Goal: Task Accomplishment & Management: Manage account settings

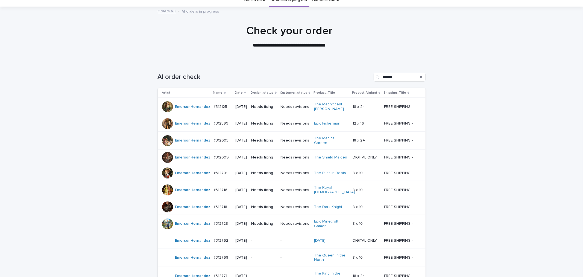
scroll to position [81, 0]
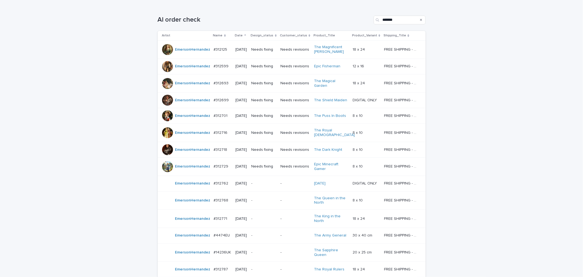
click at [108, 155] on div "Loading... Saving… Loading... Saving… AI order check ******* Artist Name Date D…" at bounding box center [291, 181] width 583 height 353
click at [127, 86] on div "Loading... Saving… Loading... Saving… AI order check ******* Artist Name Date D…" at bounding box center [291, 181] width 583 height 353
click at [271, 52] on div "Needs fixing" at bounding box center [263, 49] width 25 height 9
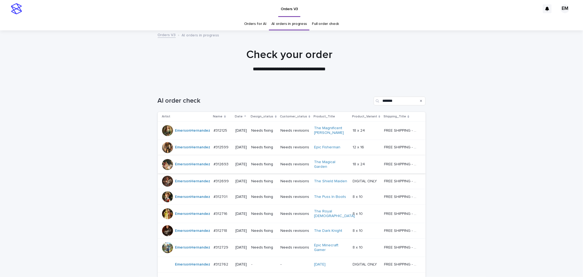
scroll to position [17, 0]
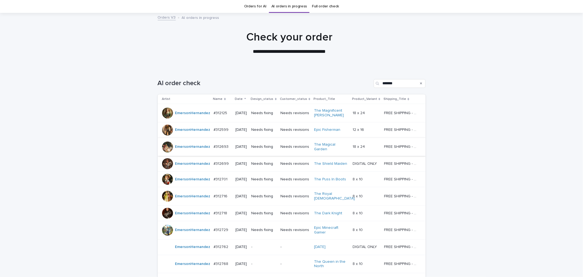
click at [219, 136] on td "#312599 #312599" at bounding box center [223, 130] width 22 height 16
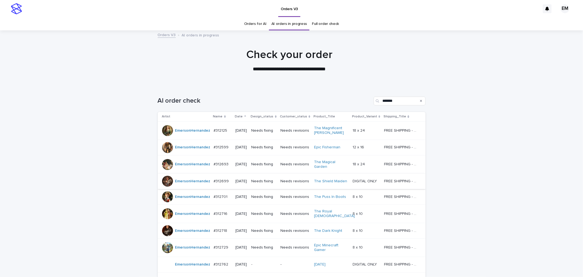
scroll to position [17, 0]
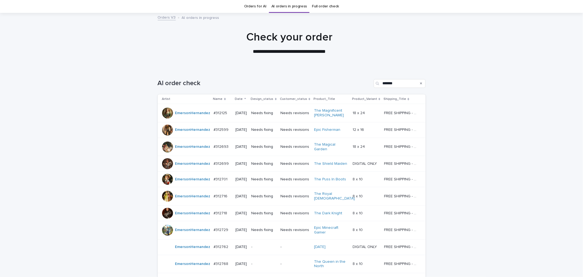
click at [223, 133] on div "#312599 #312599" at bounding box center [222, 129] width 17 height 9
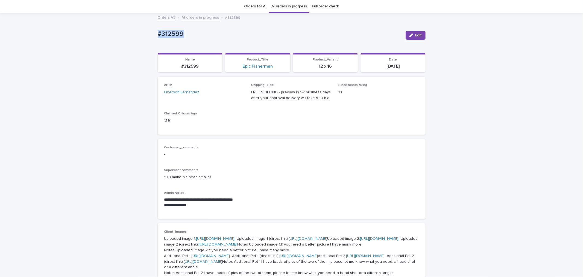
drag, startPoint x: 202, startPoint y: 37, endPoint x: 150, endPoint y: 37, distance: 51.9
copy p "#312599"
click at [301, 197] on p "**********" at bounding box center [291, 199] width 255 height 5
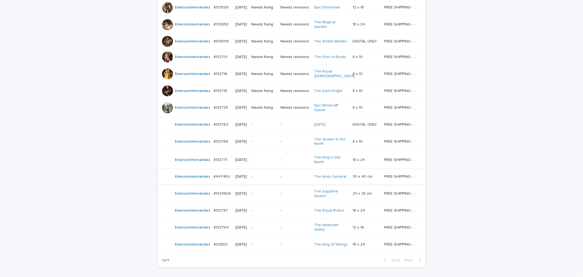
scroll to position [179, 0]
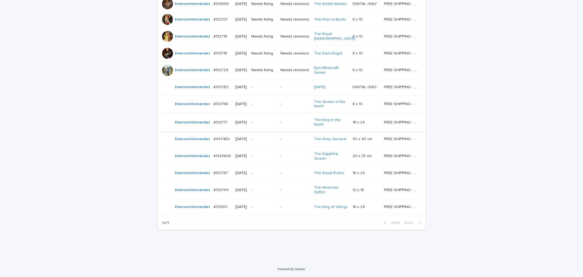
drag, startPoint x: 75, startPoint y: 171, endPoint x: 301, endPoint y: 133, distance: 228.9
click at [81, 169] on div "Loading... Saving… Loading... Saving… AI order check ******* Artist Name Date D…" at bounding box center [291, 84] width 583 height 353
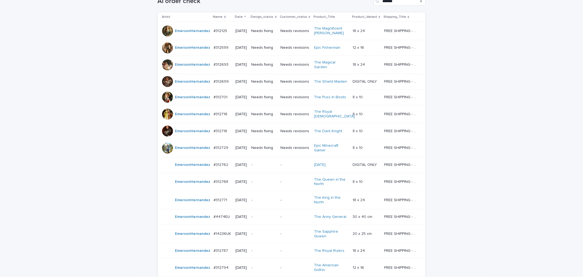
scroll to position [99, 0]
click at [225, 70] on div "#312693 #312693" at bounding box center [222, 65] width 17 height 9
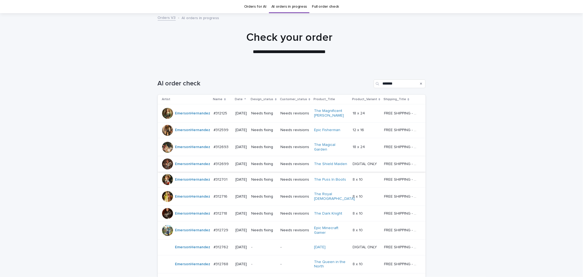
scroll to position [17, 0]
click at [224, 166] on p "#312699" at bounding box center [222, 163] width 16 height 6
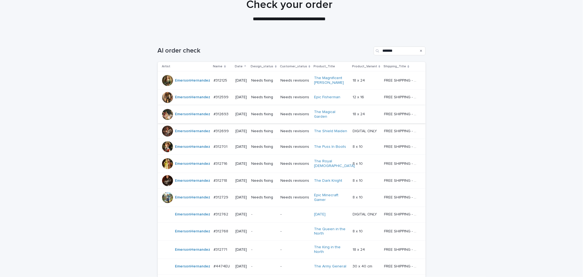
scroll to position [58, 0]
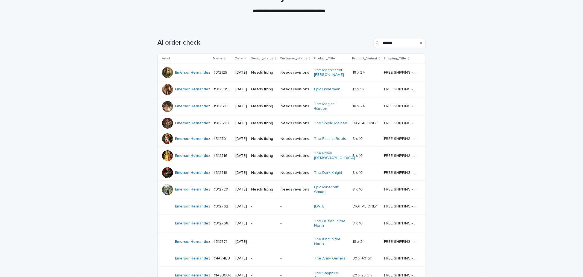
click at [225, 143] on div "#312701 #312701" at bounding box center [222, 138] width 17 height 9
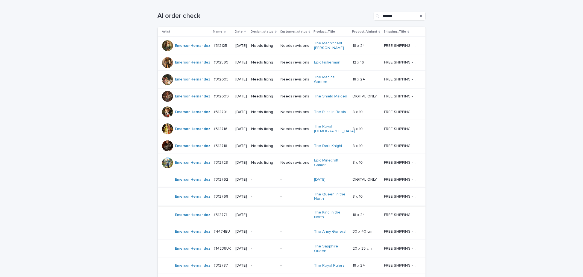
scroll to position [99, 0]
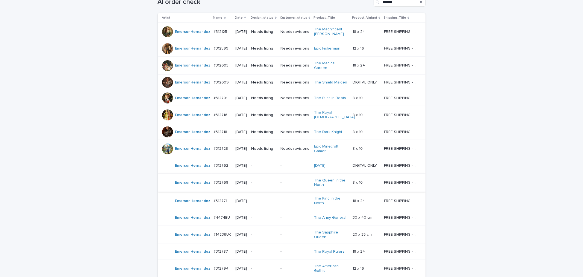
click at [222, 117] on p "#312716" at bounding box center [221, 115] width 15 height 6
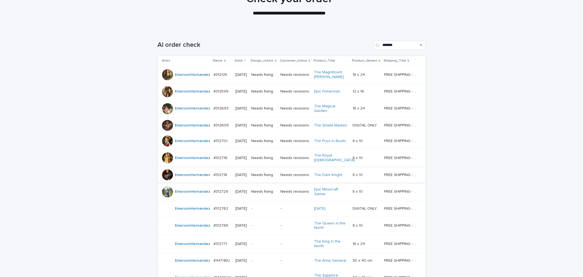
scroll to position [58, 0]
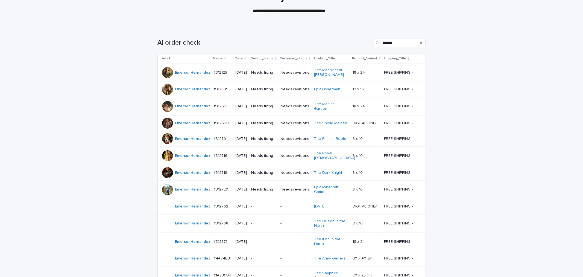
click at [219, 177] on div "#312718 #312718" at bounding box center [222, 172] width 17 height 9
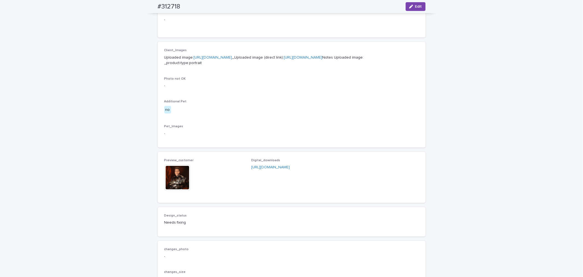
scroll to position [203, 0]
click at [182, 189] on img at bounding box center [177, 176] width 26 height 26
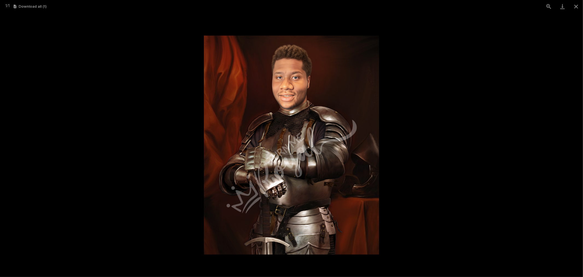
drag, startPoint x: 576, startPoint y: 7, endPoint x: 525, endPoint y: 22, distance: 52.9
click at [575, 7] on button "Close gallery" at bounding box center [576, 6] width 14 height 13
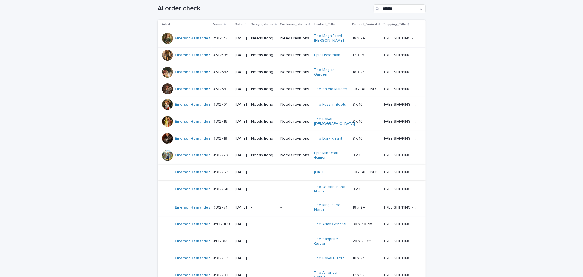
scroll to position [98, 0]
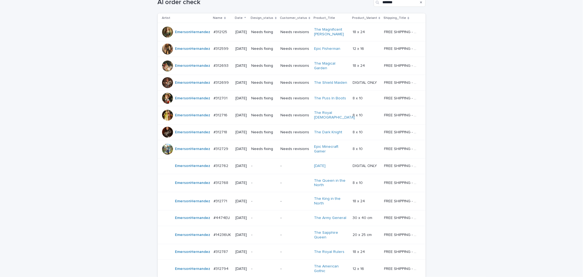
click at [220, 158] on td "#312729 #312729" at bounding box center [223, 149] width 22 height 18
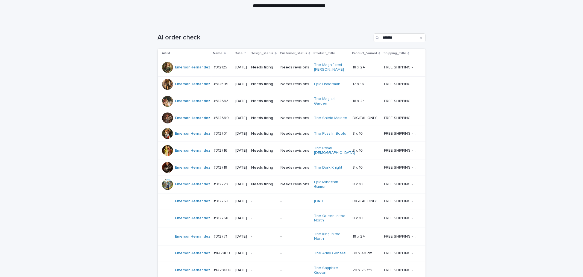
scroll to position [78, 0]
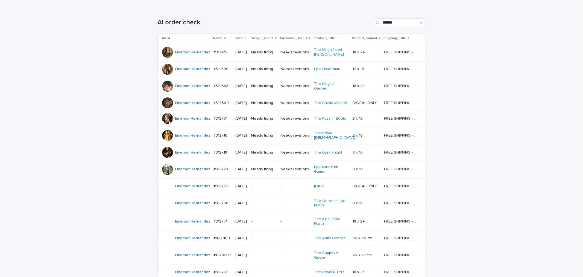
click at [223, 53] on p "#312125" at bounding box center [221, 52] width 15 height 6
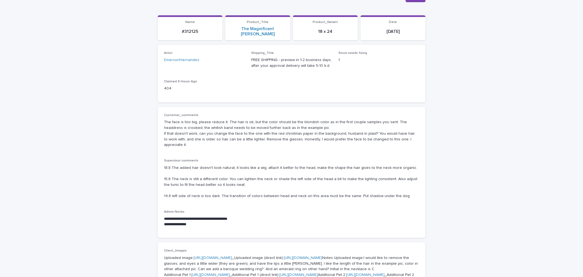
scroll to position [58, 0]
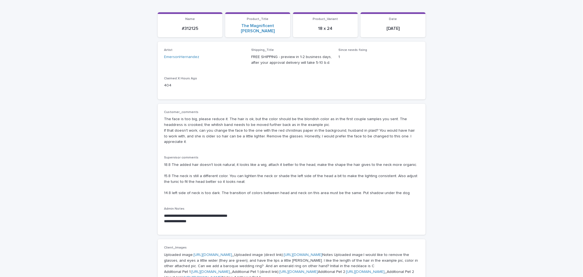
drag, startPoint x: 9, startPoint y: 75, endPoint x: 78, endPoint y: 78, distance: 69.2
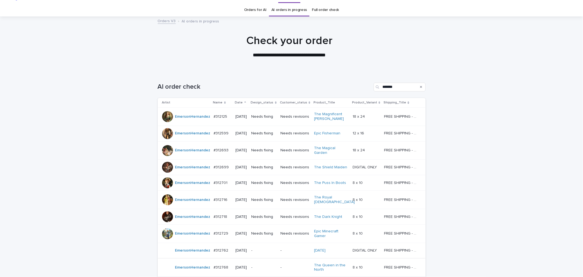
scroll to position [17, 0]
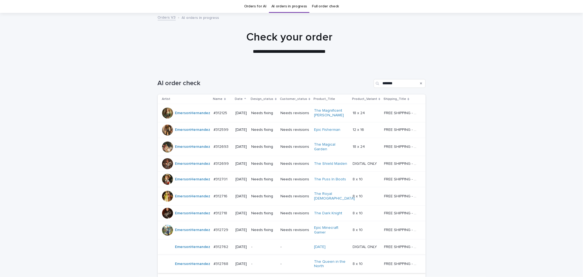
click at [223, 137] on td "#312599 #312599" at bounding box center [223, 130] width 22 height 16
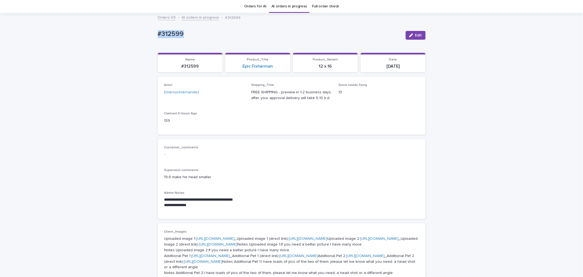
drag, startPoint x: 203, startPoint y: 29, endPoint x: 130, endPoint y: 30, distance: 72.7
copy p "#312599"
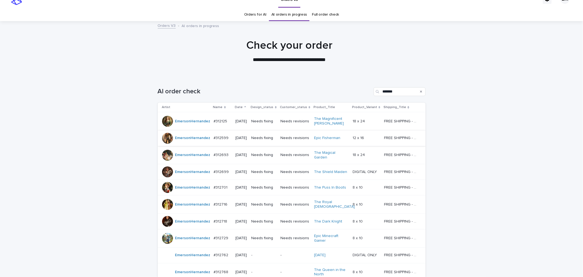
scroll to position [20, 0]
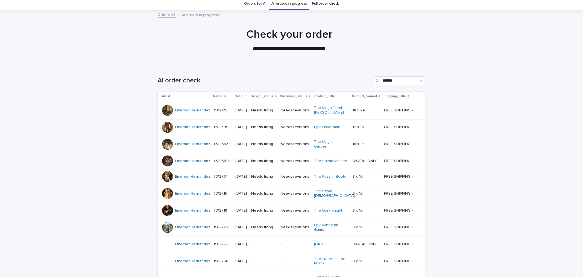
click at [222, 153] on td "#312693 #312693" at bounding box center [223, 144] width 22 height 18
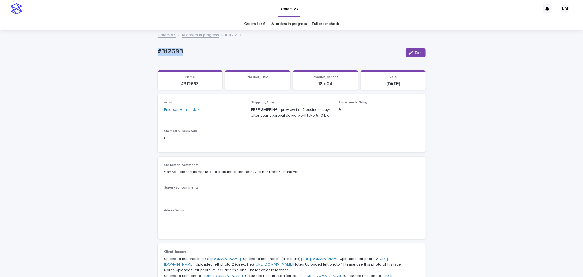
drag, startPoint x: 196, startPoint y: 51, endPoint x: 98, endPoint y: 48, distance: 98.7
copy p "#312693"
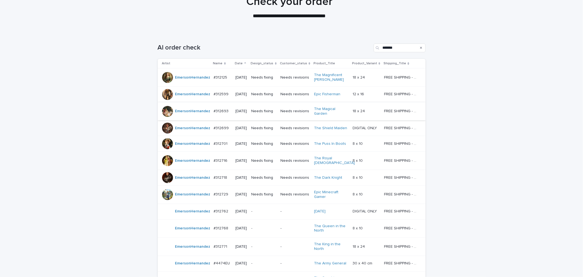
scroll to position [58, 0]
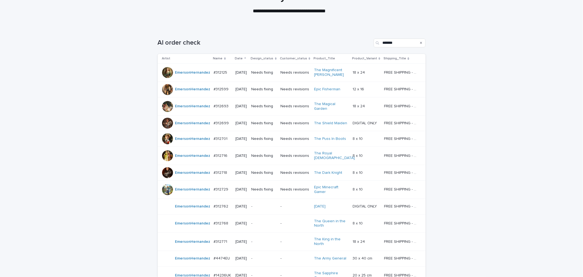
click at [218, 128] on div "#312699 #312699" at bounding box center [222, 123] width 17 height 9
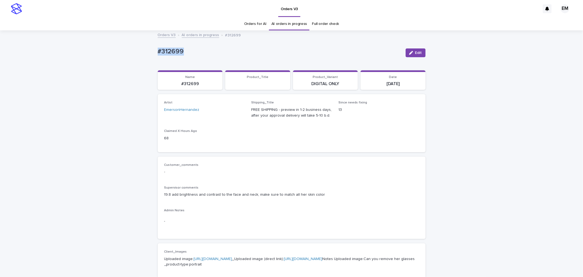
drag, startPoint x: 180, startPoint y: 40, endPoint x: 140, endPoint y: 50, distance: 41.8
copy p "#312699"
click at [238, 116] on div "Artist [PERSON_NAME]" at bounding box center [204, 109] width 81 height 16
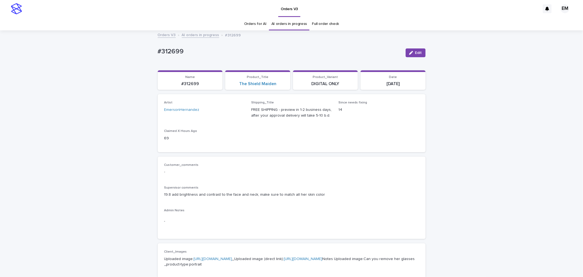
click at [205, 195] on p "19.8 add brightness and contrast to the face and neck, make sure to match all h…" at bounding box center [291, 195] width 255 height 6
drag, startPoint x: 218, startPoint y: 150, endPoint x: 219, endPoint y: 146, distance: 4.5
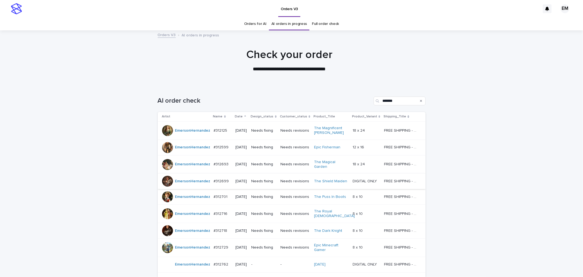
scroll to position [17, 0]
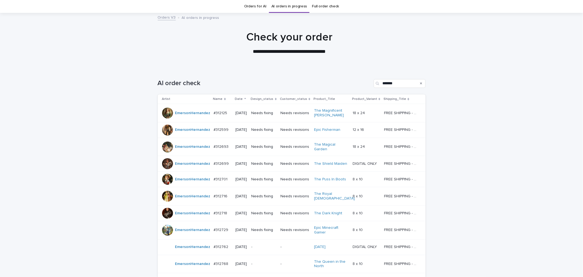
click at [247, 181] on p "[DATE]" at bounding box center [241, 179] width 11 height 5
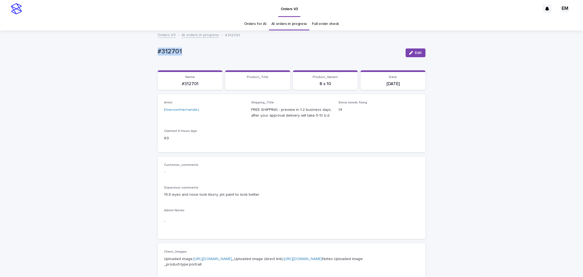
copy p "#312701"
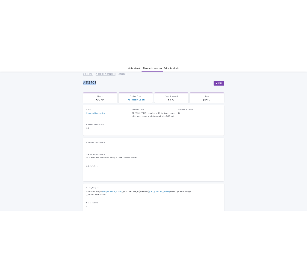
scroll to position [40, 0]
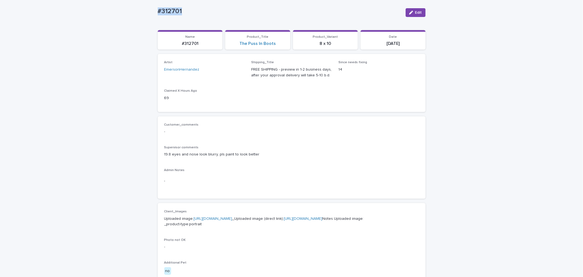
copy p "#312701"
click at [461, 114] on div "Loading... Saving… Loading... Saving… #312701 Edit #312701 Edit Sorry, there wa…" at bounding box center [291, 251] width 583 height 520
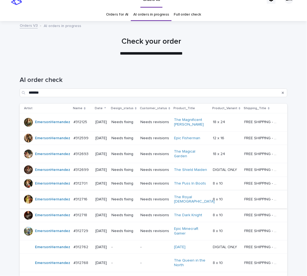
scroll to position [20, 0]
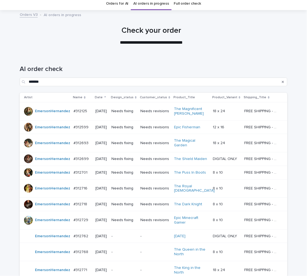
click at [83, 188] on p "#312716" at bounding box center [81, 188] width 15 height 6
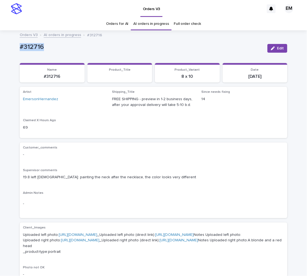
drag, startPoint x: 2, startPoint y: 44, endPoint x: 15, endPoint y: 47, distance: 13.0
click at [0, 45] on html "Orders V3 EM Orders for AI AI orders in progress Full order check Orders V3 AI …" at bounding box center [153, 138] width 307 height 276
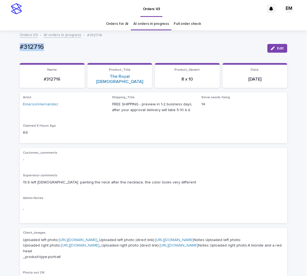
copy p "#312716"
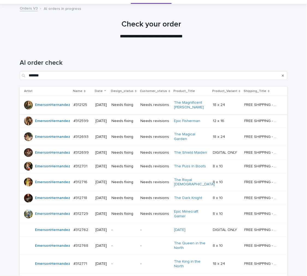
scroll to position [38, 0]
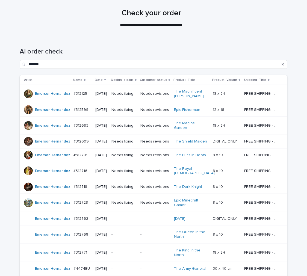
click at [85, 113] on div "#312599 #312599" at bounding box center [82, 110] width 17 height 9
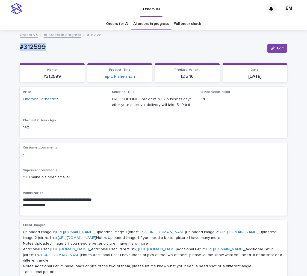
drag, startPoint x: 72, startPoint y: 46, endPoint x: 130, endPoint y: 45, distance: 57.7
copy p "#312599"
click at [280, 49] on span "Edit" at bounding box center [280, 48] width 7 height 4
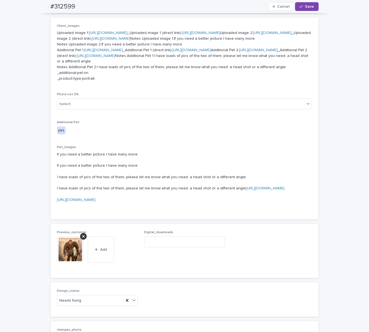
scroll to position [344, 0]
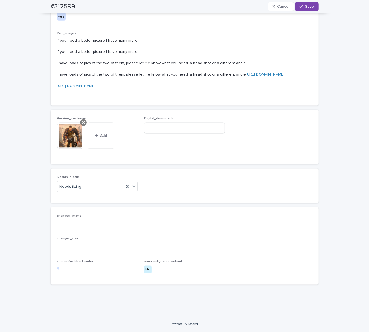
click at [82, 125] on icon at bounding box center [83, 122] width 3 height 4
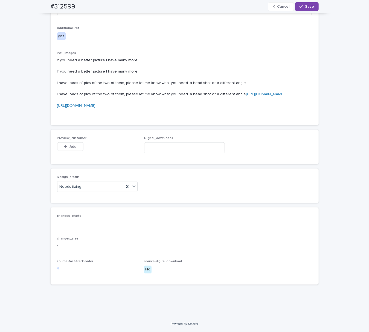
click at [69, 148] on span "Add" at bounding box center [72, 147] width 7 height 4
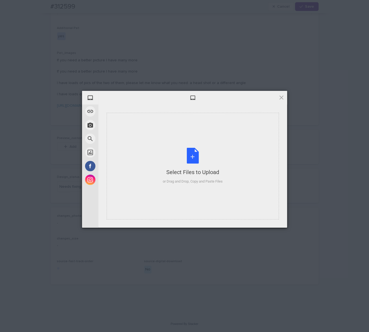
click at [192, 137] on div "Select Files to Upload or Drag and Drop, Copy and Paste Files" at bounding box center [193, 166] width 172 height 107
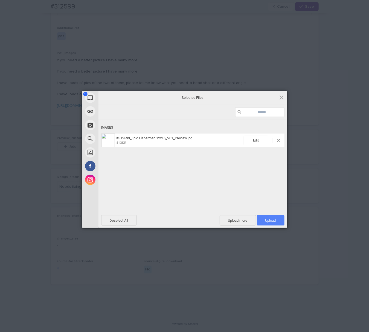
click at [276, 219] on span "Upload 1" at bounding box center [271, 220] width 28 height 10
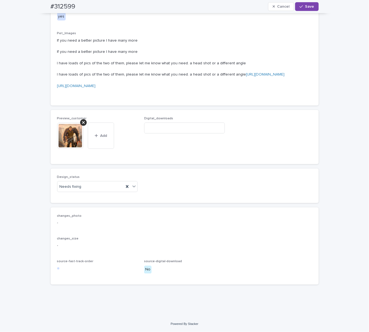
scroll to position [443, 0]
click at [85, 191] on div "Needs fixing" at bounding box center [90, 186] width 67 height 9
click at [89, 206] on div "Uploaded" at bounding box center [95, 205] width 80 height 10
click at [305, 4] on button "Save" at bounding box center [306, 6] width 23 height 9
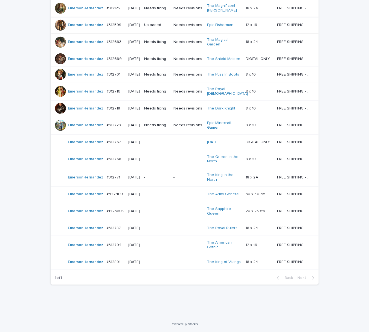
scroll to position [17, 0]
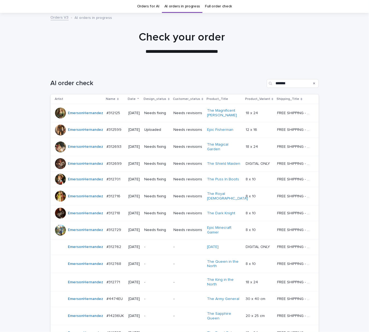
click at [154, 151] on div "Needs fixing" at bounding box center [156, 146] width 25 height 9
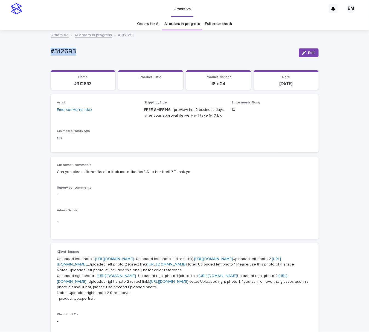
drag, startPoint x: 73, startPoint y: 54, endPoint x: 1, endPoint y: 56, distance: 71.6
click at [0, 55] on html "Orders V3 EM Orders for AI AI orders in progress Full order check Orders V3 AI …" at bounding box center [184, 166] width 369 height 332
copy p "#312693"
click at [309, 53] on span "Edit" at bounding box center [311, 53] width 7 height 4
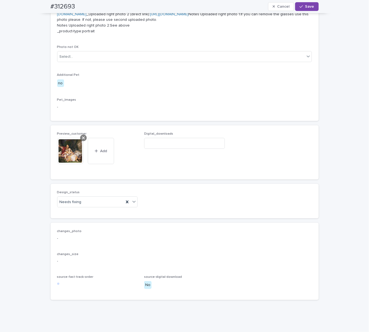
click at [82, 140] on icon at bounding box center [83, 138] width 3 height 4
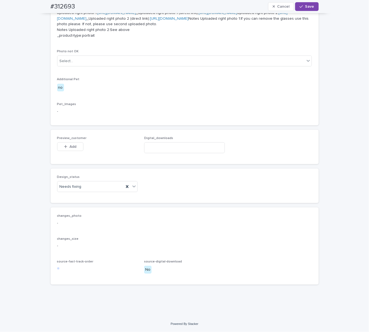
scroll to position [257, 0]
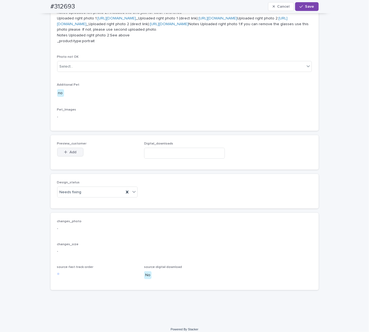
click at [73, 154] on span "Add" at bounding box center [72, 152] width 7 height 4
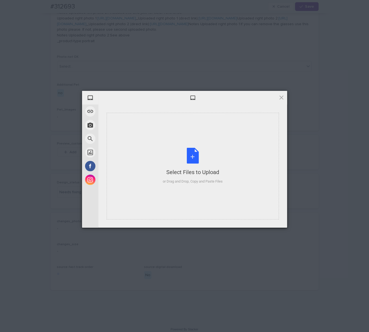
click at [197, 150] on div "Select Files to Upload or Drag and Drop, Copy and Paste Files" at bounding box center [193, 166] width 60 height 36
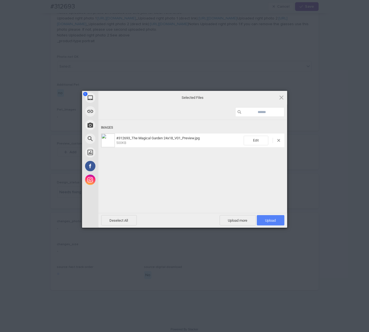
click at [278, 219] on span "Upload 1" at bounding box center [271, 220] width 28 height 10
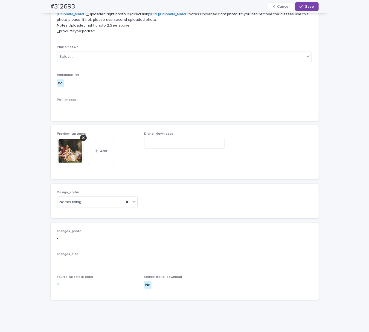
scroll to position [364, 0]
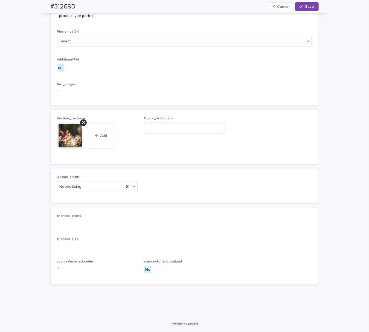
click at [84, 196] on div "Design_status Needs fixing" at bounding box center [97, 185] width 81 height 21
click at [89, 191] on div "Needs fixing" at bounding box center [90, 186] width 67 height 9
click at [88, 213] on div "Uploaded" at bounding box center [95, 212] width 80 height 10
click at [310, 7] on span "Save" at bounding box center [309, 7] width 9 height 4
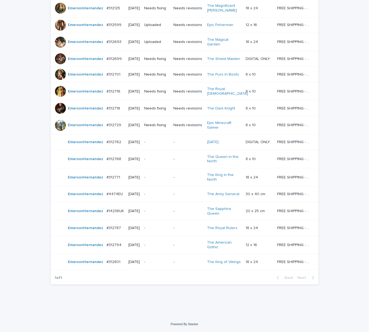
scroll to position [17, 0]
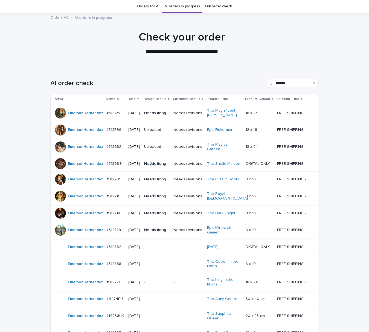
click at [154, 166] on p "Needs fixing" at bounding box center [156, 163] width 25 height 5
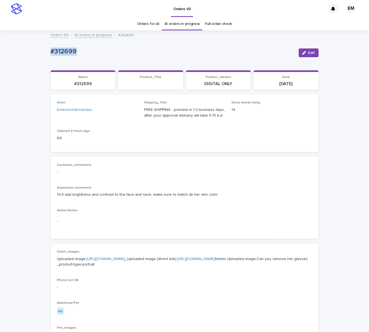
drag, startPoint x: 32, startPoint y: 55, endPoint x: 23, endPoint y: 54, distance: 9.1
click at [23, 54] on div "Loading... Saving… Loading... Saving… #312699 Edit #312699 Edit Sorry, there wa…" at bounding box center [184, 291] width 369 height 520
copy p "#312699"
drag, startPoint x: 309, startPoint y: 52, endPoint x: 140, endPoint y: 150, distance: 194.6
click at [308, 52] on span "Edit" at bounding box center [311, 53] width 7 height 4
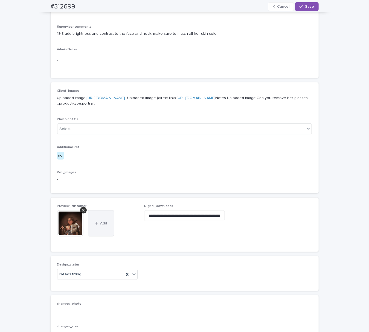
scroll to position [219, 0]
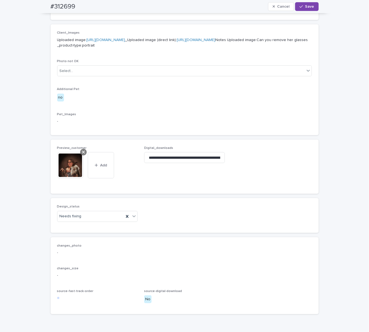
click at [83, 178] on div at bounding box center [72, 165] width 31 height 26
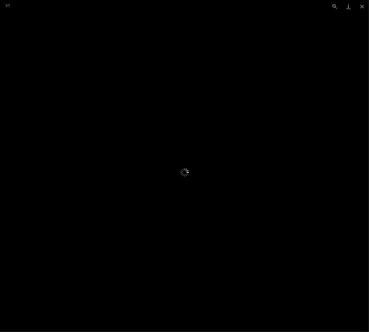
scroll to position [211, 0]
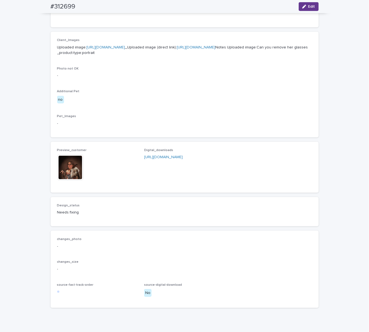
click at [303, 5] on div "button" at bounding box center [305, 7] width 6 height 4
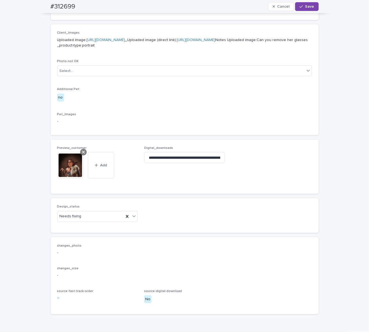
click at [80, 155] on div at bounding box center [83, 152] width 7 height 7
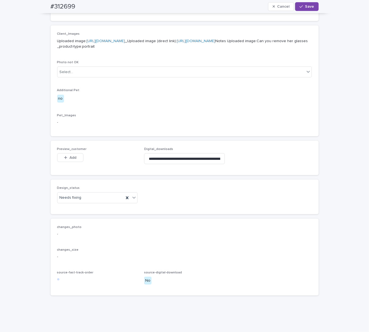
click at [69, 159] on span "Add" at bounding box center [72, 158] width 7 height 4
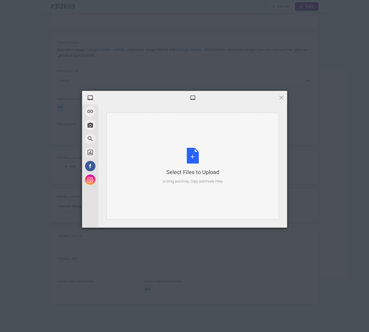
click at [171, 145] on div "Select Files to Upload or Drag and Drop, Copy and Paste Files" at bounding box center [193, 166] width 172 height 107
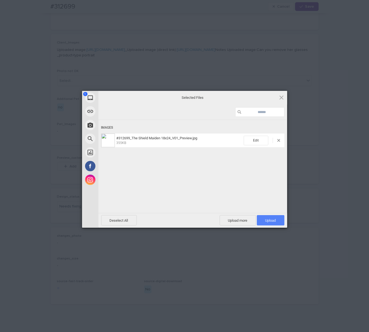
click at [272, 219] on span "Upload 1" at bounding box center [270, 220] width 11 height 4
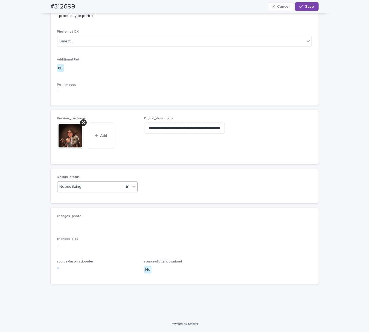
scroll to position [282, 0]
click at [88, 179] on div "Design_status Needs fixing" at bounding box center [97, 185] width 81 height 21
click at [83, 190] on div "Needs fixing" at bounding box center [90, 186] width 67 height 9
click at [84, 199] on div "Uploaded" at bounding box center [95, 197] width 80 height 10
click at [302, 8] on div "button" at bounding box center [301, 7] width 5 height 4
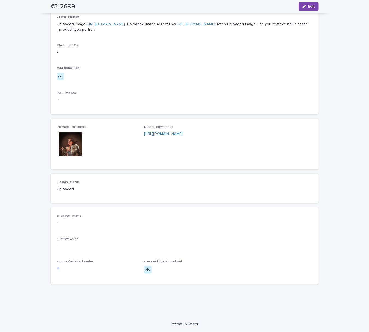
scroll to position [268, 0]
click at [276, 90] on div "Client_Images Uploaded image: [URL][DOMAIN_NAME] _Uploaded image (direct link):…" at bounding box center [184, 61] width 255 height 92
drag, startPoint x: 235, startPoint y: 98, endPoint x: 308, endPoint y: 101, distance: 73.0
click at [308, 101] on div "Pet_Images -" at bounding box center [184, 99] width 255 height 16
drag, startPoint x: 212, startPoint y: 122, endPoint x: 233, endPoint y: 126, distance: 21.2
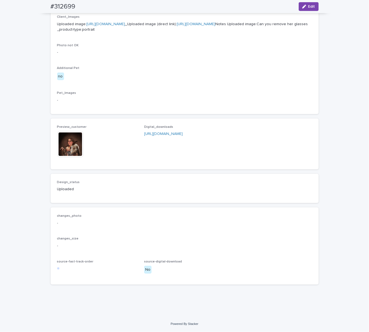
click at [232, 126] on div "Preview_customer This file cannot be opened Download File Digital_downloads [UR…" at bounding box center [185, 143] width 268 height 51
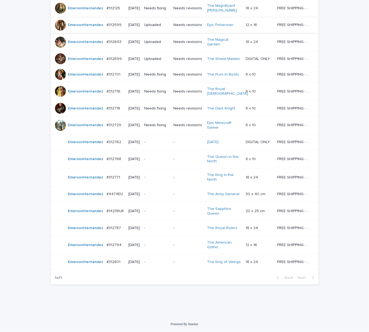
scroll to position [17, 0]
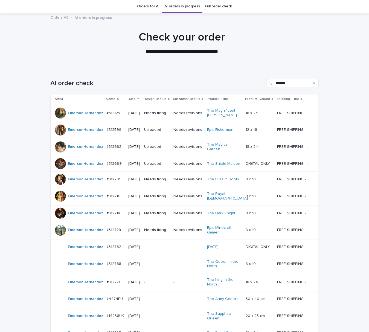
click at [156, 184] on div "Needs fixing" at bounding box center [156, 179] width 25 height 9
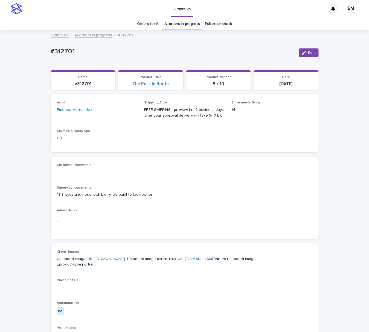
click at [0, 66] on html "Orders V3 EM Orders for AI AI orders in progress Full order check Orders V3 AI …" at bounding box center [184, 166] width 369 height 332
drag, startPoint x: 45, startPoint y: 51, endPoint x: 153, endPoint y: 60, distance: 107.8
click at [125, 58] on div "Loading... Saving… Loading... Saving… #312701 Edit #312701 Edit Sorry, there wa…" at bounding box center [184, 291] width 369 height 520
drag, startPoint x: 303, startPoint y: 54, endPoint x: 201, endPoint y: 165, distance: 150.9
click at [303, 54] on div "button" at bounding box center [305, 53] width 6 height 4
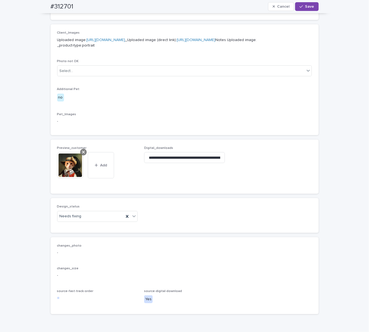
click at [82, 153] on icon at bounding box center [83, 152] width 3 height 3
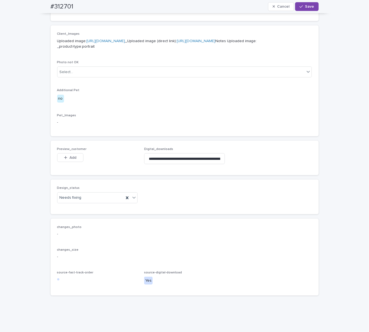
scroll to position [209, 0]
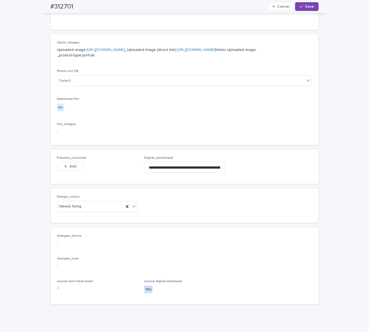
click at [72, 171] on button "Add" at bounding box center [70, 166] width 26 height 9
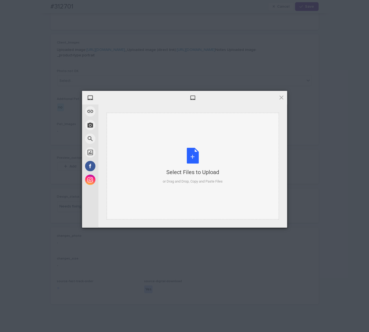
click at [188, 139] on div "Select Files to Upload or Drag and Drop, Copy and Paste Files" at bounding box center [193, 166] width 172 height 107
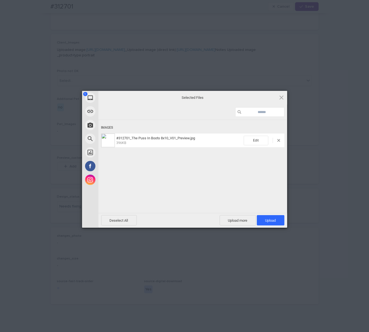
drag, startPoint x: 269, startPoint y: 218, endPoint x: 269, endPoint y: 213, distance: 5.2
click at [269, 218] on span "Upload 1" at bounding box center [271, 220] width 28 height 10
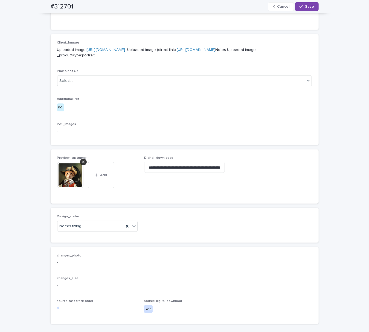
scroll to position [219, 0]
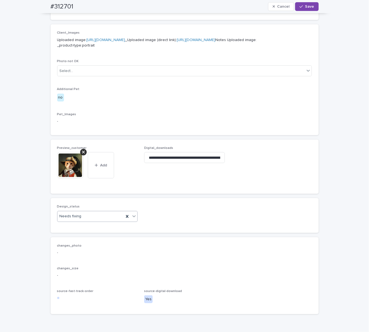
click at [81, 221] on div "Needs fixing" at bounding box center [90, 216] width 67 height 9
drag, startPoint x: 79, startPoint y: 253, endPoint x: 88, endPoint y: 249, distance: 9.8
click at [78, 253] on div "Uploaded" at bounding box center [95, 256] width 80 height 10
click at [298, 4] on button "Save" at bounding box center [306, 6] width 23 height 9
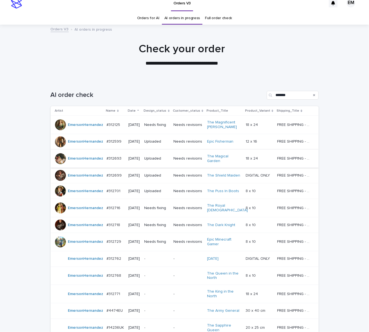
scroll to position [17, 0]
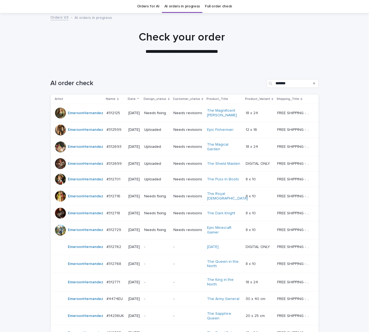
click at [151, 198] on p "Needs fixing" at bounding box center [156, 196] width 25 height 5
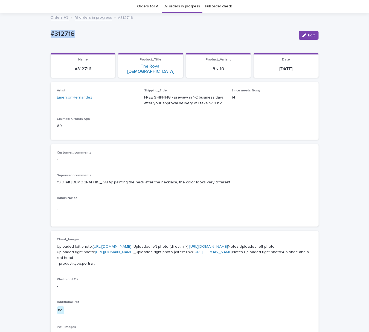
drag, startPoint x: 95, startPoint y: 28, endPoint x: 42, endPoint y: 36, distance: 53.7
click at [38, 33] on div "Loading... Saving… Loading... Saving… #312716 Edit #312716 Edit Sorry, there wa…" at bounding box center [184, 281] width 369 height 536
click at [298, 35] on button "Edit" at bounding box center [308, 35] width 20 height 9
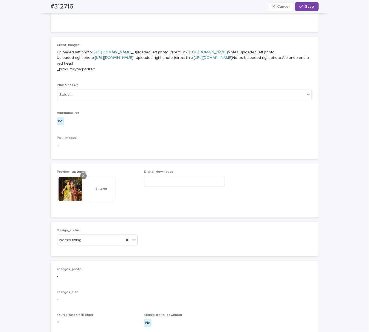
drag, startPoint x: 79, startPoint y: 219, endPoint x: 79, endPoint y: 222, distance: 2.7
click at [82, 178] on icon at bounding box center [83, 176] width 3 height 4
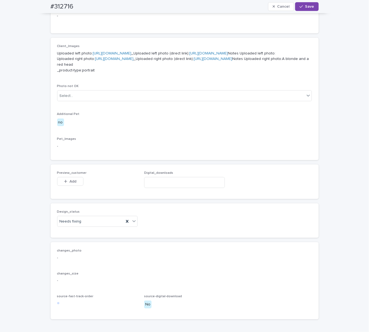
scroll to position [202, 0]
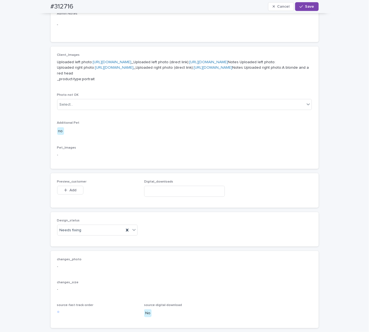
click at [69, 192] on span "Add" at bounding box center [72, 190] width 7 height 4
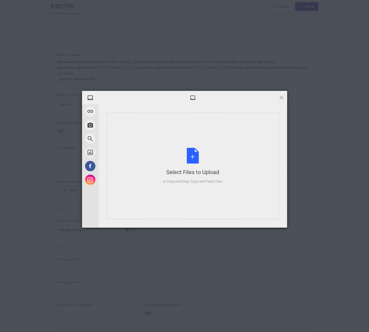
click at [185, 137] on div "Select Files to Upload or Drag and Drop, Copy and Paste Files" at bounding box center [193, 166] width 172 height 107
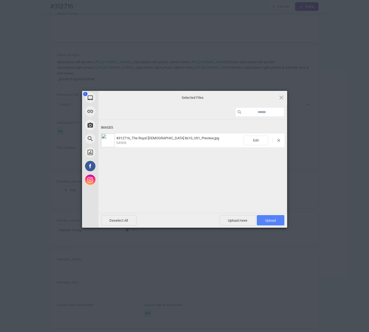
click at [265, 219] on span "Upload 1" at bounding box center [270, 220] width 11 height 4
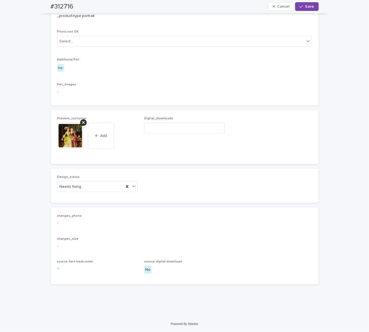
scroll to position [309, 0]
click at [95, 185] on div "Needs fixing" at bounding box center [90, 186] width 67 height 9
click at [90, 200] on div "Uploaded" at bounding box center [95, 199] width 80 height 10
click at [303, 9] on button "Save" at bounding box center [306, 6] width 23 height 9
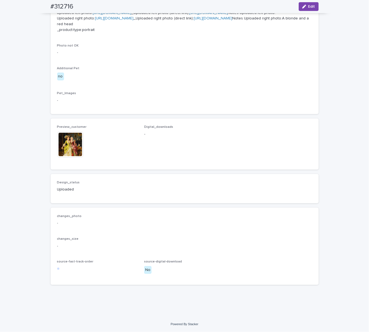
scroll to position [297, 0]
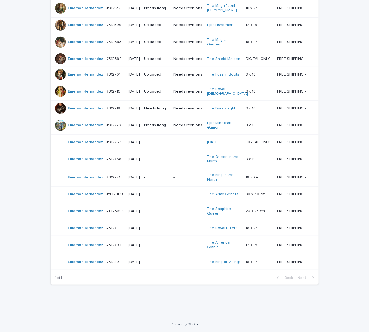
scroll to position [17, 0]
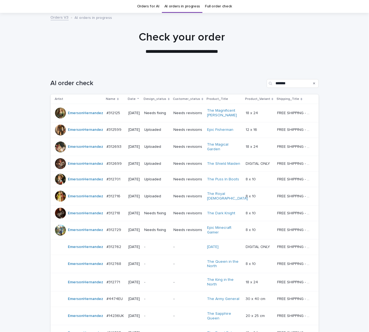
click at [160, 215] on div "Needs fixing" at bounding box center [156, 213] width 25 height 6
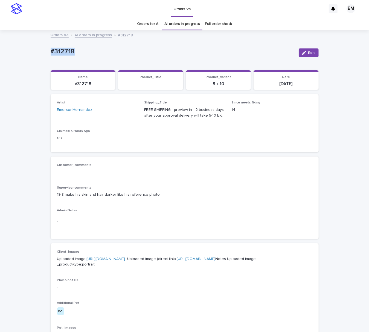
drag, startPoint x: 85, startPoint y: 48, endPoint x: 156, endPoint y: 46, distance: 70.8
click at [51, 48] on p "#312718" at bounding box center [173, 52] width 244 height 8
click at [308, 54] on span "Edit" at bounding box center [311, 53] width 7 height 4
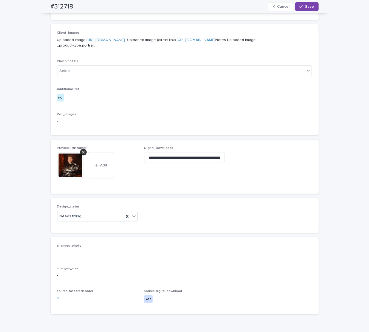
click at [82, 153] on icon at bounding box center [83, 152] width 3 height 3
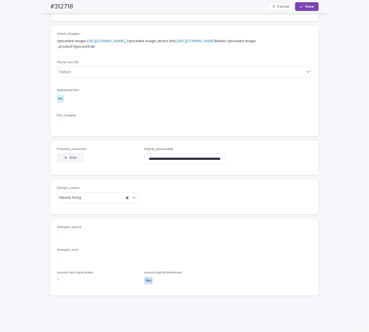
scroll to position [209, 0]
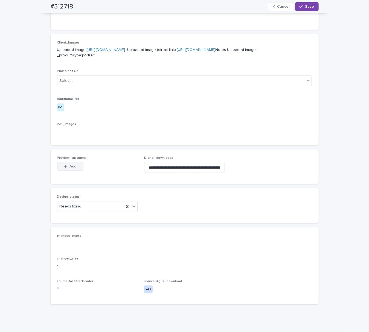
click at [67, 171] on button "Add" at bounding box center [70, 166] width 26 height 9
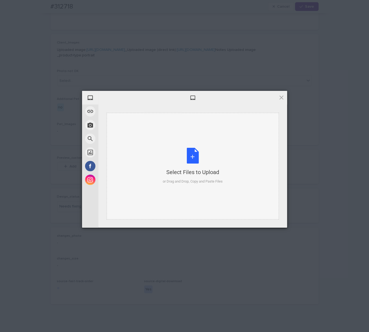
click at [155, 148] on div "Select Files to Upload or Drag and Drop, Copy and Paste Files" at bounding box center [193, 166] width 172 height 107
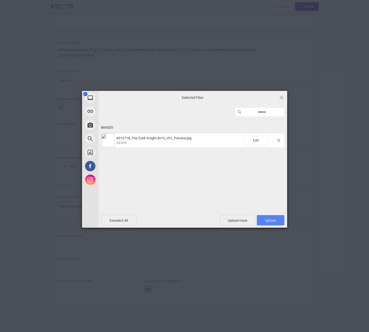
click at [282, 219] on span "Upload 1" at bounding box center [271, 220] width 28 height 10
click at [282, 219] on div "Uploading #312718_The Dark Knight 8x10_V01_Preview.jpg 0.00B / 343KB" at bounding box center [192, 174] width 189 height 109
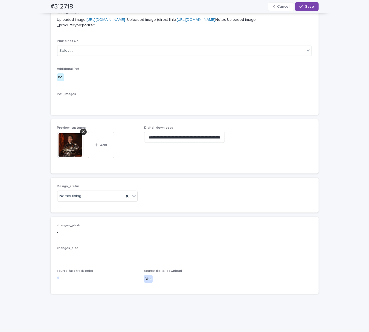
scroll to position [282, 0]
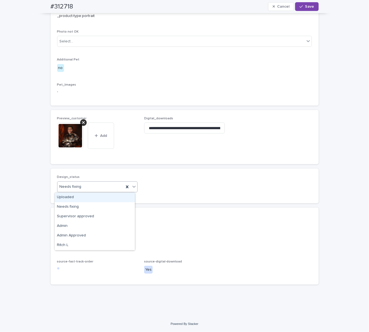
click at [100, 186] on div "Needs fixing" at bounding box center [90, 186] width 67 height 9
click at [94, 194] on div "Uploaded" at bounding box center [95, 197] width 80 height 10
drag, startPoint x: 314, startPoint y: 5, endPoint x: 304, endPoint y: 4, distance: 10.0
click at [313, 6] on button "Save" at bounding box center [306, 6] width 23 height 9
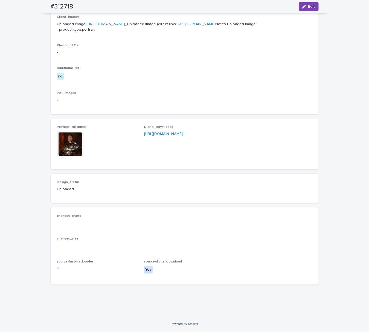
scroll to position [268, 0]
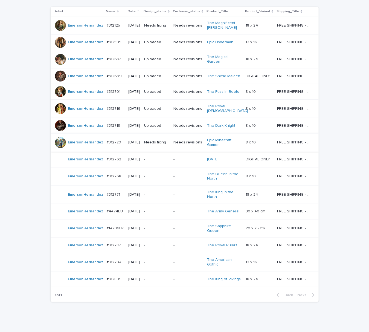
scroll to position [115, 0]
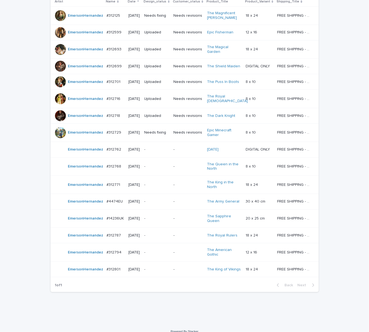
click at [160, 135] on div "Needs fixing" at bounding box center [156, 132] width 25 height 6
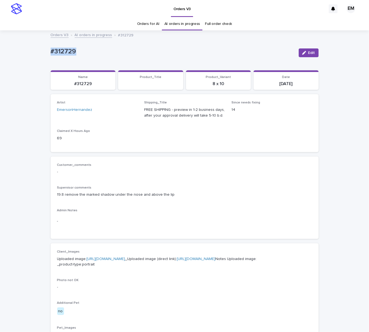
drag, startPoint x: 109, startPoint y: 48, endPoint x: 182, endPoint y: 48, distance: 73.3
click at [0, 43] on div "Loading... Saving… Loading... Saving… #312729 Edit #312729 Edit Sorry, there wa…" at bounding box center [184, 291] width 369 height 520
click at [311, 50] on button "Edit" at bounding box center [308, 52] width 20 height 9
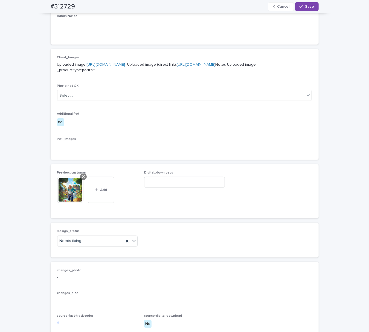
click at [80, 180] on div at bounding box center [83, 176] width 7 height 7
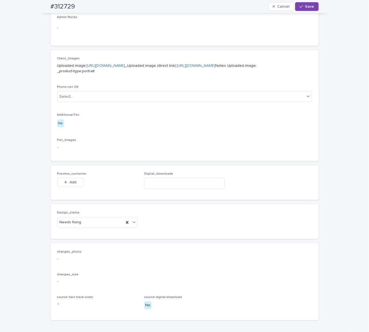
scroll to position [184, 0]
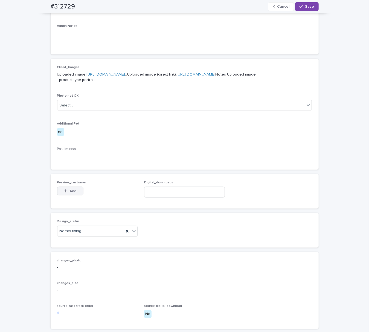
click at [72, 195] on button "Add" at bounding box center [70, 190] width 26 height 9
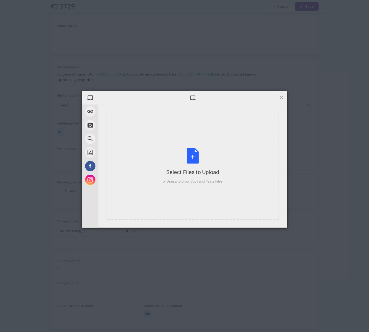
click at [178, 157] on div "Select Files to Upload or Drag and Drop, Copy and Paste Files" at bounding box center [193, 166] width 60 height 36
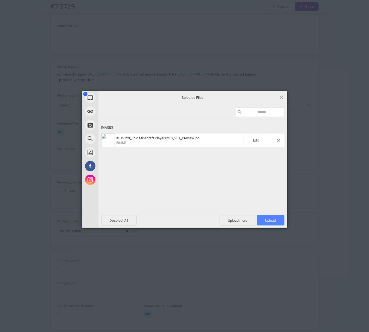
click at [274, 222] on span "Upload 1" at bounding box center [271, 220] width 28 height 10
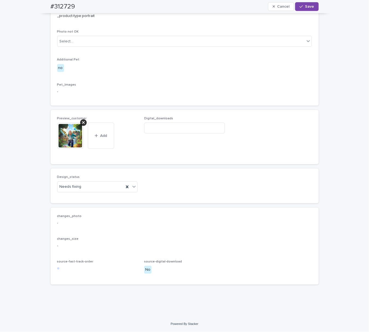
scroll to position [267, 0]
click at [87, 191] on div "Needs fixing" at bounding box center [90, 186] width 67 height 9
click at [86, 210] on div "Uploaded" at bounding box center [95, 213] width 80 height 10
click at [300, 9] on button "Save" at bounding box center [306, 6] width 23 height 9
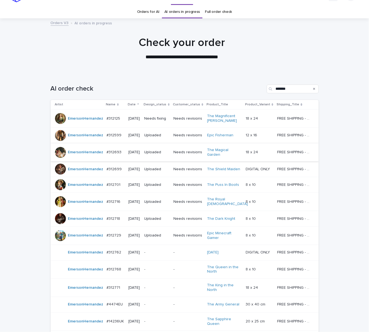
scroll to position [17, 0]
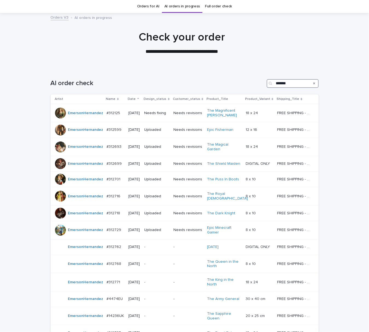
click at [284, 84] on input "*******" at bounding box center [292, 83] width 52 height 9
type input "**********"
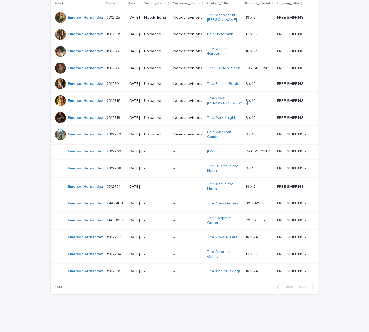
scroll to position [115, 0]
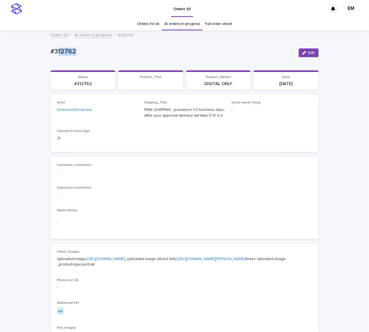
drag, startPoint x: 94, startPoint y: 57, endPoint x: 43, endPoint y: 57, distance: 51.4
click at [48, 57] on div "Loading... Saving… Loading... Saving… #312762 Edit #312762 Edit Sorry, there wa…" at bounding box center [184, 273] width 273 height 484
click at [120, 258] on link "[URL][DOMAIN_NAME]" at bounding box center [106, 259] width 39 height 4
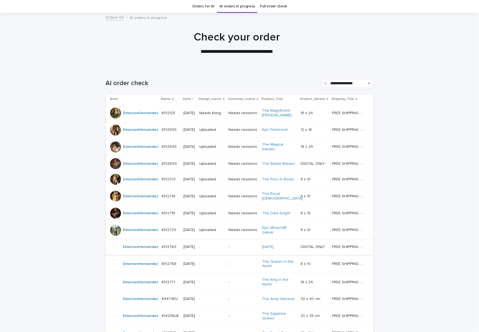
scroll to position [73, 0]
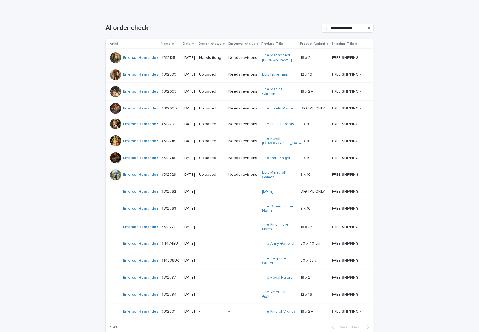
click at [211, 214] on td "-" at bounding box center [211, 208] width 29 height 18
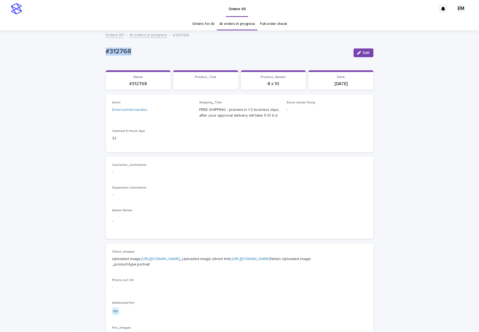
click at [35, 47] on div "Loading... Saving… Loading... Saving… #312768 Edit #312768 Edit Sorry, there wa…" at bounding box center [239, 280] width 479 height 498
click at [180, 257] on link "[URL][DOMAIN_NAME]" at bounding box center [161, 259] width 39 height 4
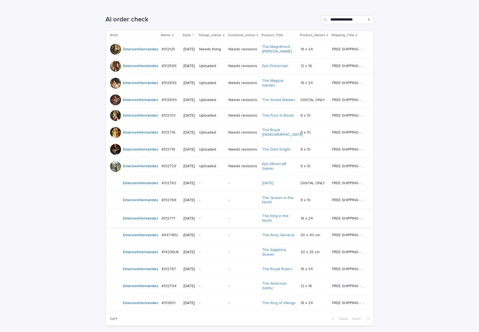
scroll to position [121, 0]
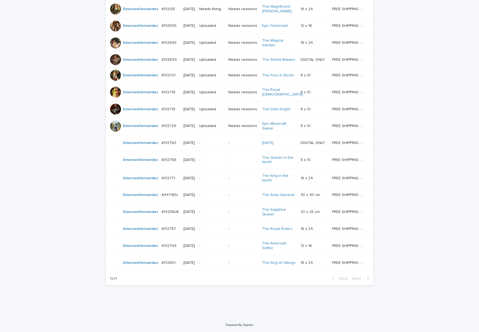
click at [218, 180] on p "-" at bounding box center [212, 178] width 25 height 5
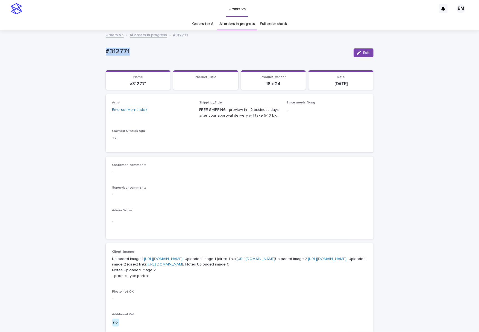
click at [66, 54] on div "Loading... Saving… Loading... Saving… #312771 Edit #312771 Edit Sorry, there wa…" at bounding box center [239, 285] width 479 height 509
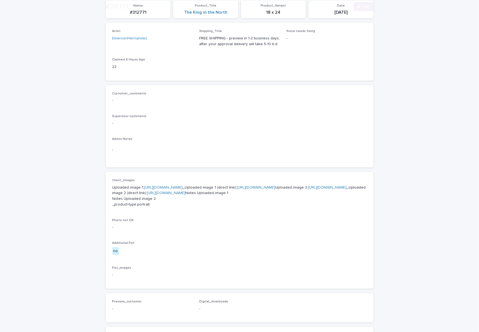
scroll to position [73, 0]
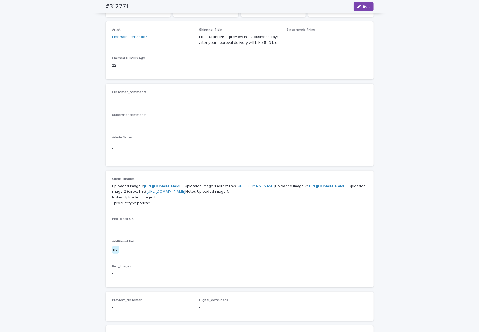
click at [171, 187] on p "Uploaded image 1: [URL][DOMAIN_NAME] _Uploaded image 1 (direct link): [URL][DOM…" at bounding box center [239, 194] width 255 height 23
click at [171, 188] on p "Uploaded image 1: [URL][DOMAIN_NAME] _Uploaded image 1 (direct link): [URL][DOM…" at bounding box center [239, 194] width 255 height 23
click at [162, 193] on p "Uploaded image 1: [URL][DOMAIN_NAME] _Uploaded image 1 (direct link): [URL][DOM…" at bounding box center [239, 194] width 255 height 23
click at [162, 188] on link "[URL][DOMAIN_NAME]" at bounding box center [163, 186] width 39 height 4
click at [308, 188] on link "[URL][DOMAIN_NAME]" at bounding box center [327, 186] width 39 height 4
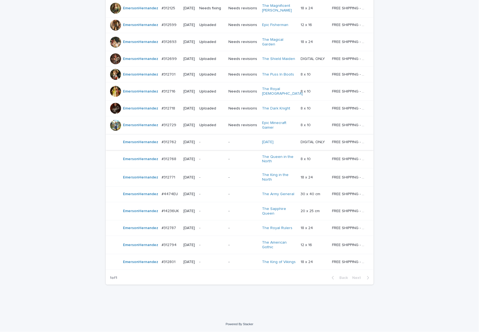
scroll to position [145, 0]
click at [221, 192] on p "-" at bounding box center [212, 194] width 25 height 5
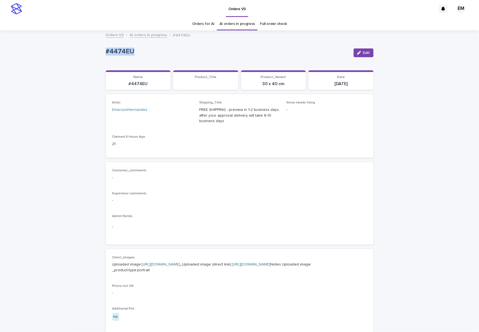
click at [51, 52] on div "Loading... Saving… Loading... Saving… #4474EU Edit #4474EU Edit Sorry, there wa…" at bounding box center [239, 283] width 479 height 504
click at [180, 263] on link "[URL][DOMAIN_NAME]" at bounding box center [161, 264] width 39 height 4
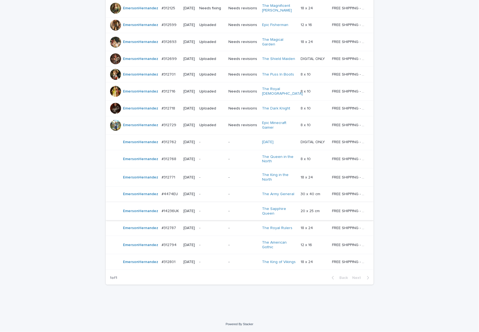
scroll to position [145, 0]
click at [248, 207] on div "-" at bounding box center [242, 210] width 29 height 6
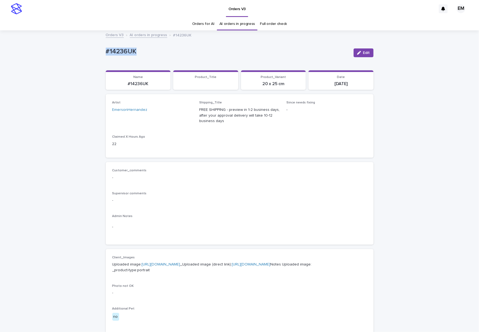
drag, startPoint x: 163, startPoint y: 52, endPoint x: 61, endPoint y: 57, distance: 102.6
click at [56, 51] on div "Loading... Saving… Loading... Saving… #14236UK Edit #14236UK Edit Sorry, there …" at bounding box center [239, 283] width 479 height 504
click at [180, 262] on link "[URL][DOMAIN_NAME]" at bounding box center [161, 264] width 39 height 4
click at [232, 266] on link "[URL][DOMAIN_NAME]" at bounding box center [251, 264] width 39 height 4
drag, startPoint x: 366, startPoint y: 54, endPoint x: 226, endPoint y: 177, distance: 186.1
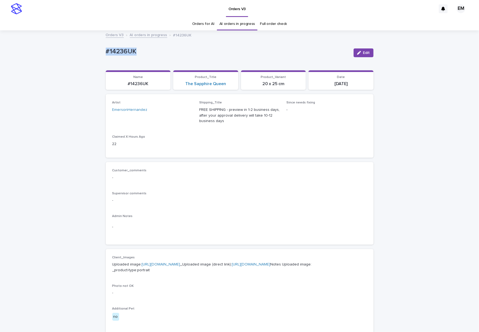
click at [365, 54] on span "Edit" at bounding box center [366, 53] width 7 height 4
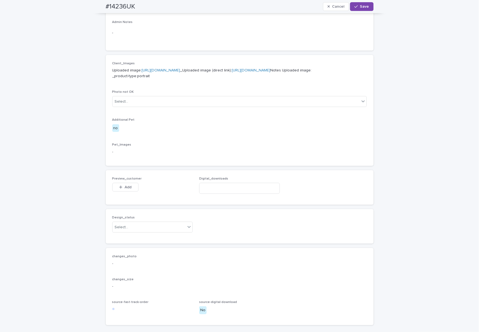
scroll to position [194, 0]
click at [149, 106] on div "Select..." at bounding box center [236, 101] width 247 height 9
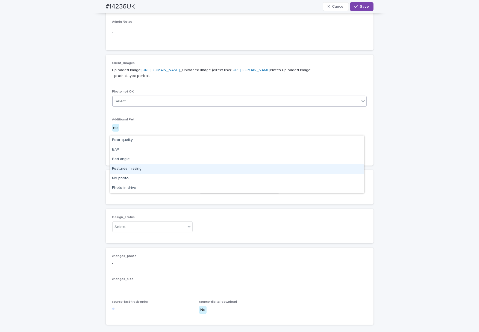
click at [142, 168] on div "Features missing" at bounding box center [237, 169] width 254 height 10
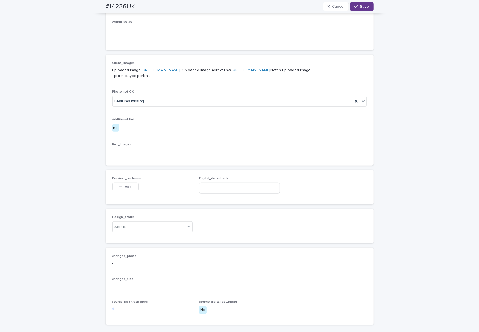
click at [360, 6] on span "Save" at bounding box center [364, 7] width 9 height 4
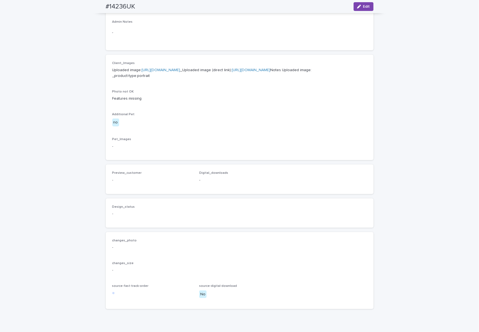
scroll to position [186, 0]
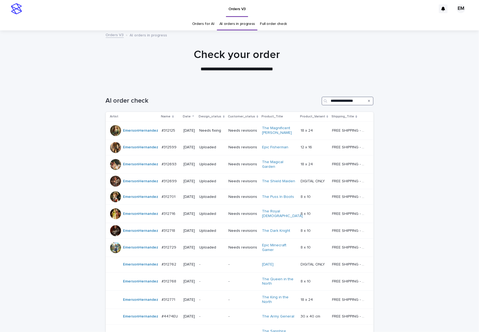
click at [338, 102] on input "**********" at bounding box center [348, 100] width 52 height 9
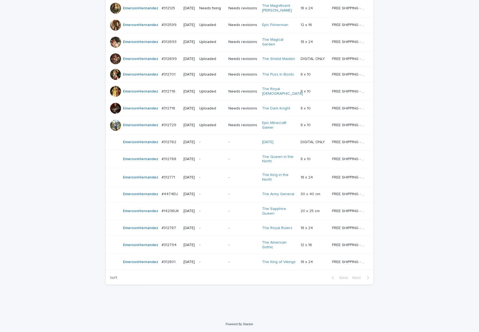
scroll to position [145, 0]
click at [245, 223] on div "-" at bounding box center [242, 227] width 29 height 9
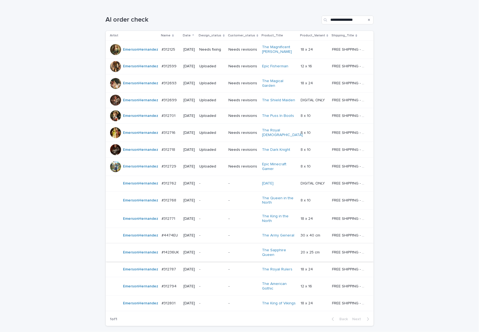
scroll to position [145, 0]
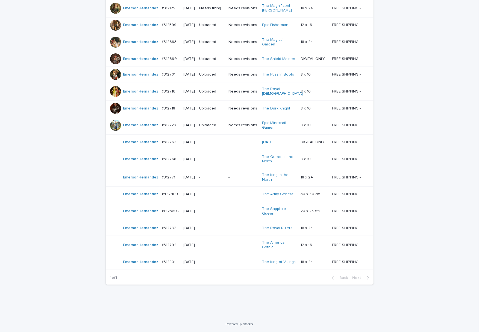
click at [238, 209] on p "-" at bounding box center [242, 211] width 29 height 5
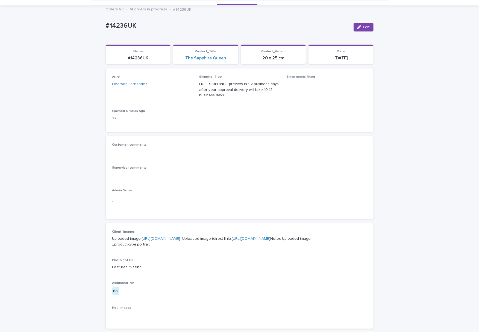
scroll to position [17, 0]
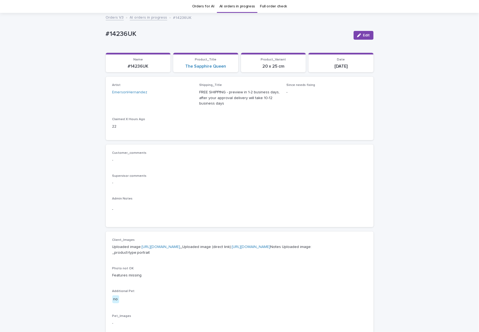
click at [180, 245] on link "[URL][DOMAIN_NAME]" at bounding box center [161, 247] width 39 height 4
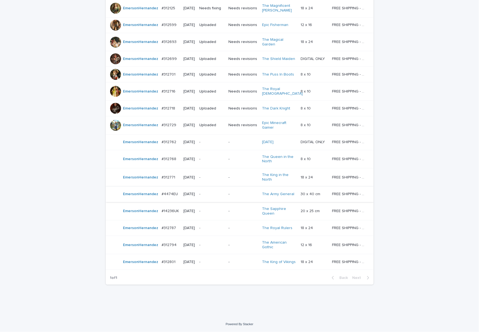
scroll to position [145, 0]
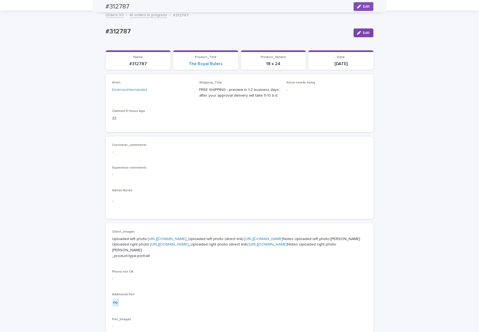
scroll to position [17, 0]
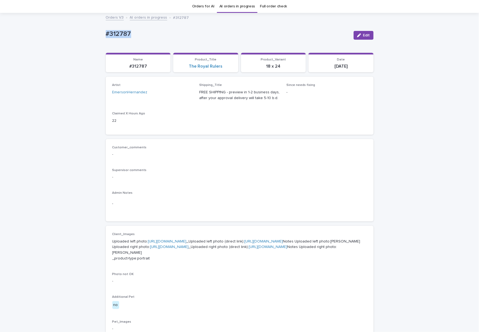
drag, startPoint x: 106, startPoint y: 32, endPoint x: 62, endPoint y: 56, distance: 50.0
click at [54, 36] on div "Loading... Saving… Loading... Saving… #312787 Edit #312787 Edit Sorry, there wa…" at bounding box center [239, 267] width 479 height 509
click at [171, 243] on link "[URL][DOMAIN_NAME]" at bounding box center [167, 241] width 39 height 4
click at [176, 248] on link "[URL][DOMAIN_NAME]" at bounding box center [169, 247] width 39 height 4
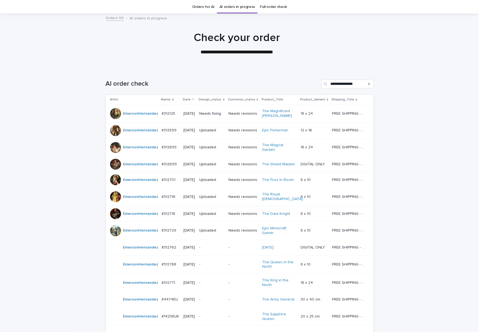
scroll to position [145, 0]
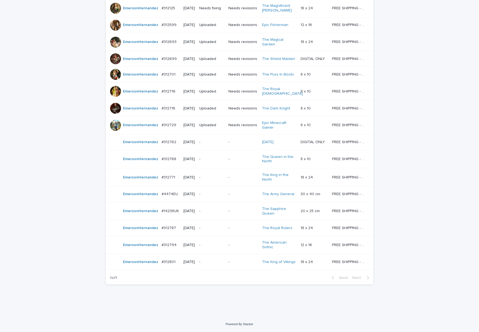
click at [242, 244] on p "-" at bounding box center [242, 244] width 29 height 5
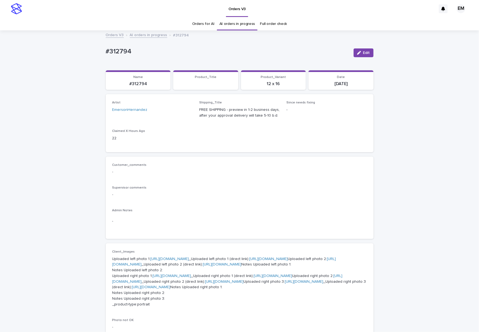
drag, startPoint x: 55, startPoint y: 126, endPoint x: 138, endPoint y: 73, distance: 98.6
click at [55, 126] on div "Loading... Saving… Loading... Saving… #312794 Edit #312794 Edit Sorry, there wa…" at bounding box center [239, 300] width 479 height 538
drag, startPoint x: 178, startPoint y: 49, endPoint x: 133, endPoint y: 115, distance: 80.3
click at [60, 60] on div "Loading... Saving… Loading... Saving… #312794 Edit #312794 Edit Sorry, there wa…" at bounding box center [239, 300] width 479 height 538
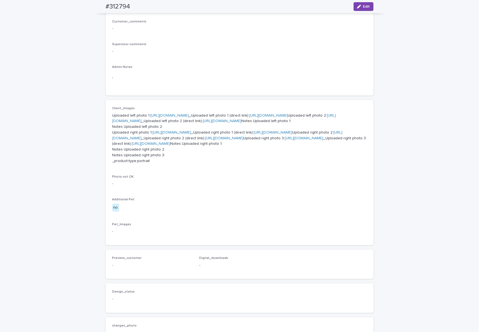
scroll to position [170, 0]
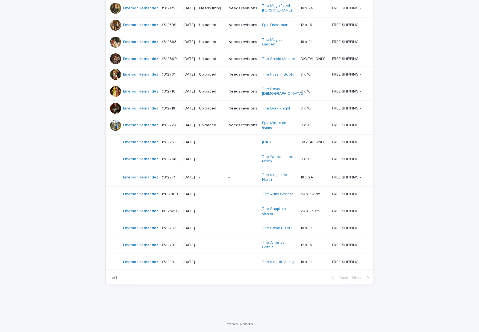
scroll to position [145, 0]
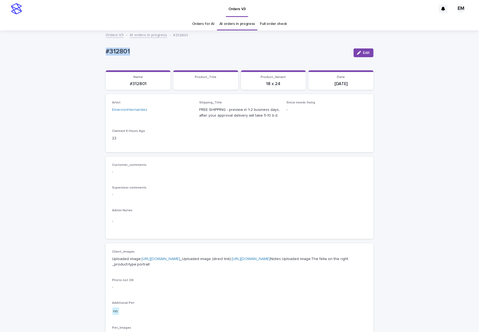
click at [50, 57] on div "Loading... Saving… Loading... Saving… #312801 Edit #312801 Edit Sorry, there wa…" at bounding box center [239, 280] width 479 height 498
click at [167, 261] on p "Uploaded image: [URL][DOMAIN_NAME] _Uploaded image (direct link): [URL][DOMAIN_…" at bounding box center [239, 261] width 255 height 11
click at [169, 260] on link "[URL][DOMAIN_NAME]" at bounding box center [161, 259] width 39 height 4
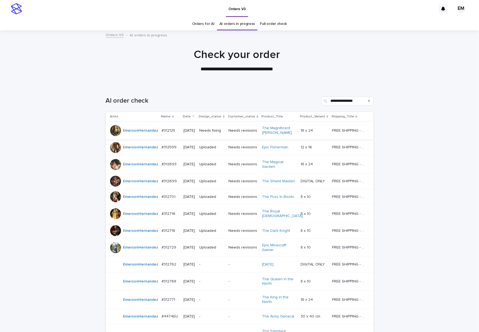
scroll to position [17, 0]
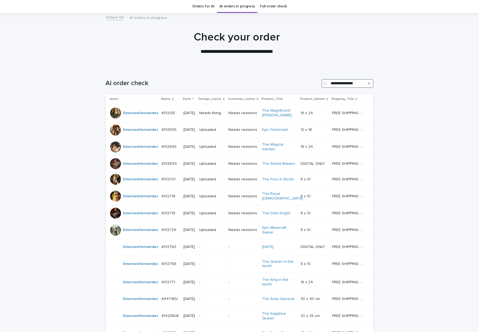
drag, startPoint x: 347, startPoint y: 83, endPoint x: 350, endPoint y: 87, distance: 5.2
click at [347, 83] on input "**********" at bounding box center [348, 83] width 52 height 9
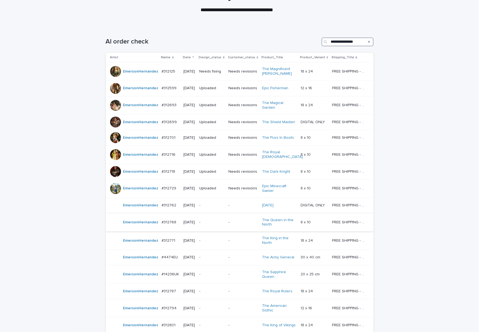
scroll to position [0, 0]
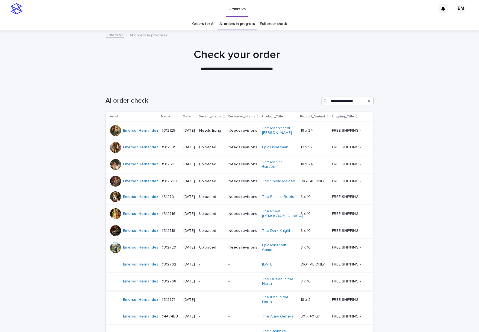
click at [339, 103] on input "**********" at bounding box center [348, 100] width 52 height 9
click at [368, 100] on icon "Search" at bounding box center [369, 100] width 2 height 3
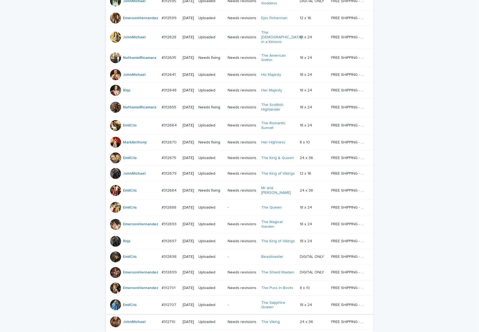
scroll to position [353, 0]
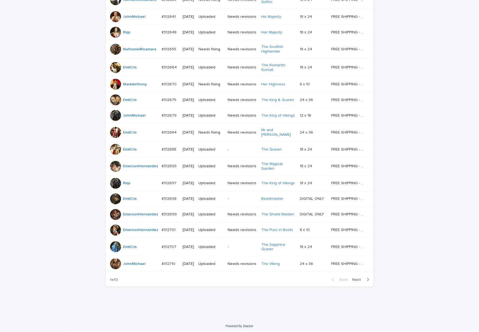
click at [356, 276] on div "Back Next" at bounding box center [350, 280] width 46 height 14
click at [356, 276] on span "Next" at bounding box center [359, 279] width 12 height 4
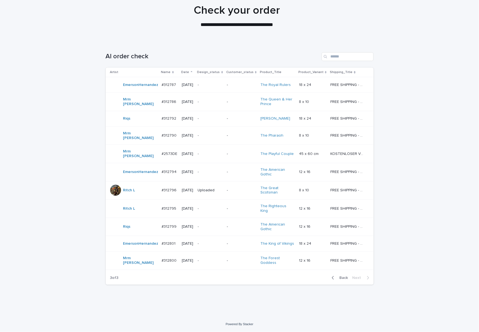
scroll to position [53, 0]
drag, startPoint x: 342, startPoint y: 278, endPoint x: 377, endPoint y: 269, distance: 35.5
click at [342, 276] on span "Back" at bounding box center [342, 278] width 12 height 4
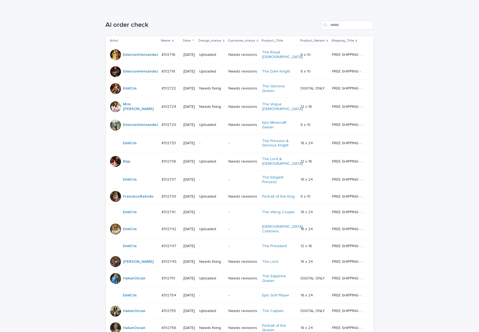
scroll to position [36, 0]
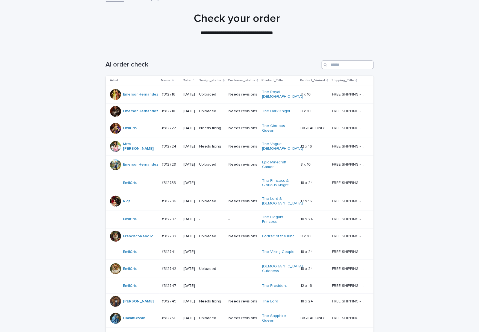
click at [349, 65] on input "Search" at bounding box center [348, 64] width 52 height 9
paste input "**********"
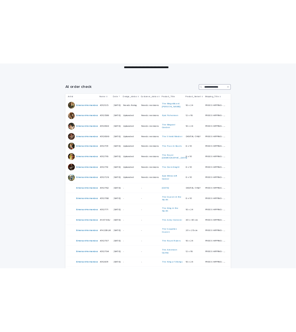
scroll to position [145, 0]
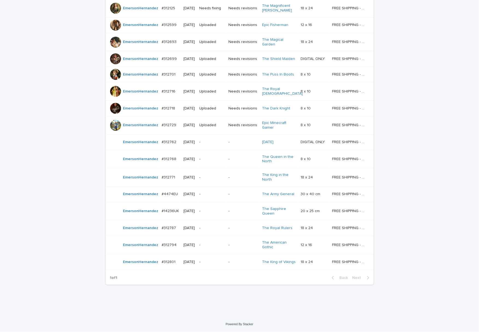
type input "**********"
click at [431, 221] on div "**********" at bounding box center [239, 139] width 479 height 353
click at [13, 113] on div "**********" at bounding box center [239, 139] width 479 height 353
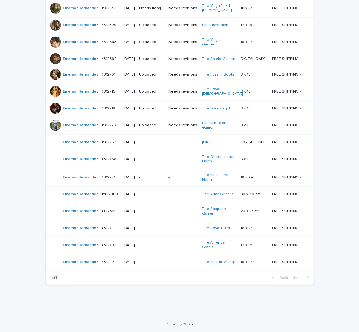
click at [279, 276] on div "**********" at bounding box center [179, 105] width 359 height 454
click at [344, 197] on div "**********" at bounding box center [179, 139] width 359 height 353
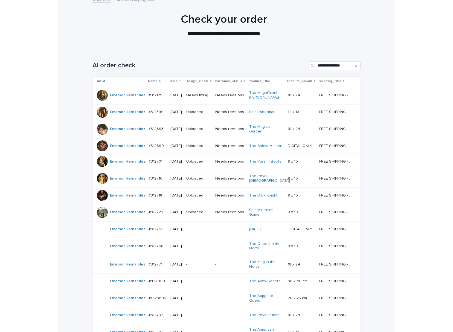
scroll to position [32, 0]
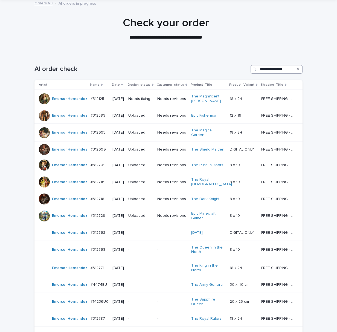
click at [267, 65] on input "**********" at bounding box center [276, 69] width 52 height 9
click at [274, 68] on input "**********" at bounding box center [276, 69] width 52 height 9
click at [269, 66] on input "**********" at bounding box center [276, 69] width 52 height 9
click at [272, 71] on input "**********" at bounding box center [276, 69] width 52 height 9
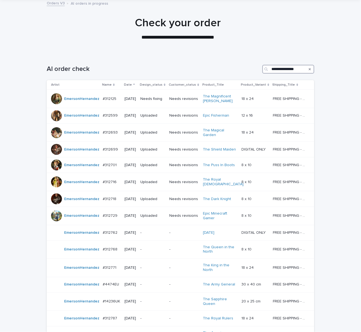
click at [282, 67] on input "**********" at bounding box center [289, 69] width 52 height 9
click at [294, 69] on input "**********" at bounding box center [289, 69] width 52 height 9
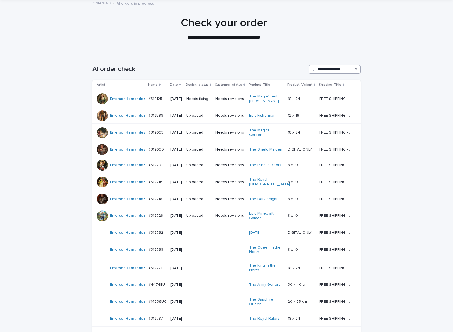
click at [344, 70] on input "**********" at bounding box center [334, 69] width 52 height 9
click at [333, 67] on input "**********" at bounding box center [334, 69] width 52 height 9
click at [330, 70] on input "**********" at bounding box center [334, 69] width 52 height 9
drag, startPoint x: 411, startPoint y: 151, endPoint x: 290, endPoint y: 94, distance: 133.5
click at [411, 150] on div "**********" at bounding box center [226, 230] width 453 height 353
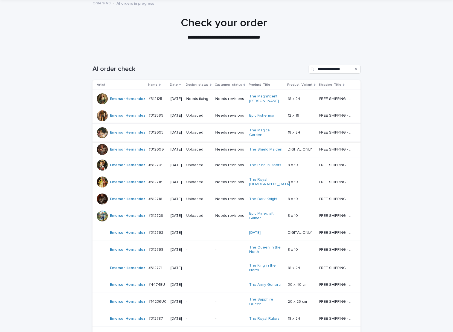
drag, startPoint x: 409, startPoint y: 175, endPoint x: 356, endPoint y: 132, distance: 68.8
click at [409, 175] on div "**********" at bounding box center [226, 230] width 453 height 353
click at [329, 66] on input "**********" at bounding box center [334, 69] width 52 height 9
drag, startPoint x: 373, startPoint y: 155, endPoint x: 335, endPoint y: 148, distance: 38.7
click at [336, 148] on div "**********" at bounding box center [226, 230] width 453 height 353
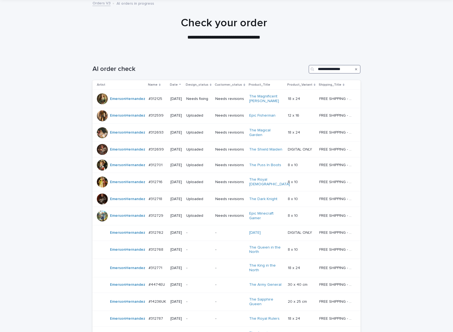
click at [332, 69] on input "**********" at bounding box center [334, 69] width 52 height 9
click at [343, 71] on input "**********" at bounding box center [334, 69] width 52 height 9
click at [355, 69] on icon "Search" at bounding box center [356, 69] width 2 height 3
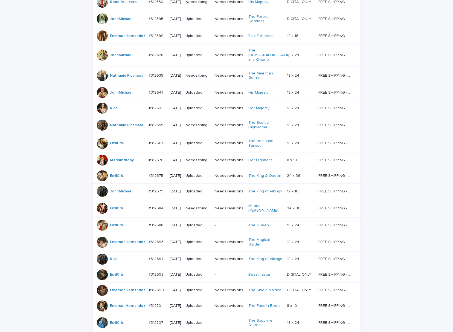
scroll to position [353, 0]
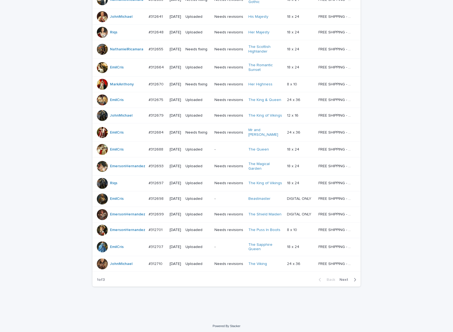
click at [344, 276] on span "Next" at bounding box center [345, 279] width 12 height 4
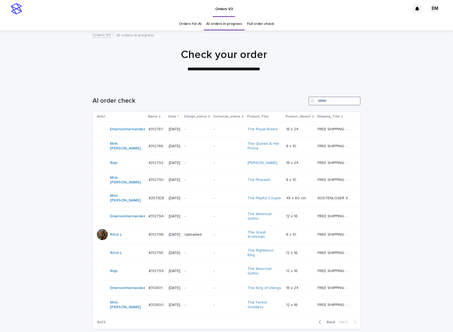
click at [324, 100] on input "Search" at bounding box center [334, 100] width 52 height 9
paste input "**********"
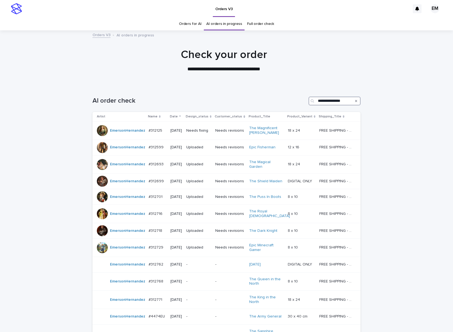
type input "**********"
click at [339, 102] on input "**********" at bounding box center [334, 100] width 52 height 9
click at [331, 103] on input "**********" at bounding box center [334, 100] width 52 height 9
click at [341, 97] on input "**********" at bounding box center [334, 100] width 52 height 9
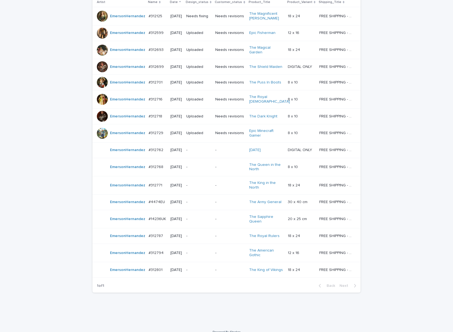
scroll to position [47, 0]
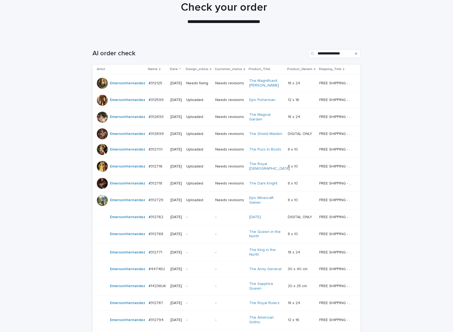
click at [355, 54] on icon "Search" at bounding box center [356, 53] width 2 height 3
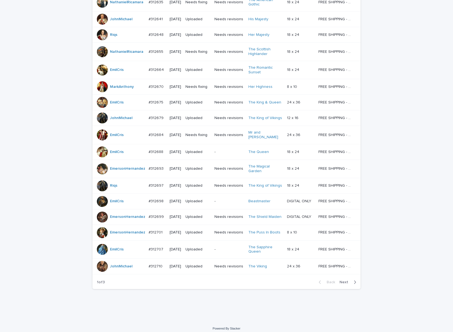
scroll to position [353, 0]
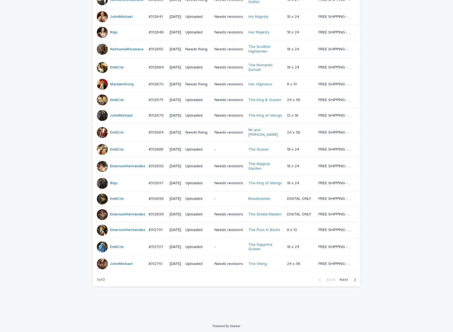
click at [344, 276] on span "Next" at bounding box center [345, 279] width 12 height 4
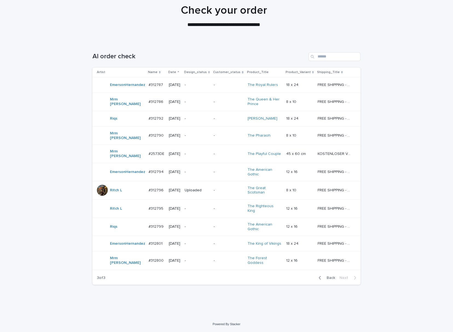
scroll to position [53, 0]
click at [340, 52] on input "Search" at bounding box center [334, 56] width 52 height 9
paste input "**********"
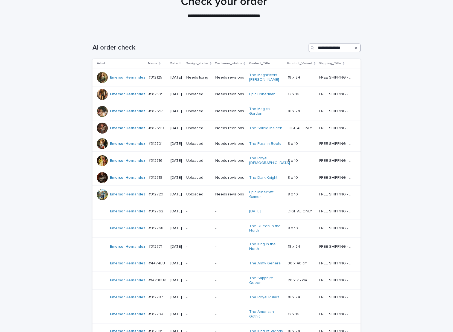
type input "**********"
click at [331, 27] on div at bounding box center [223, 5] width 447 height 55
click at [341, 49] on input "**********" at bounding box center [334, 47] width 52 height 9
click at [335, 46] on input "**********" at bounding box center [334, 47] width 52 height 9
click at [400, 83] on div "**********" at bounding box center [226, 209] width 453 height 353
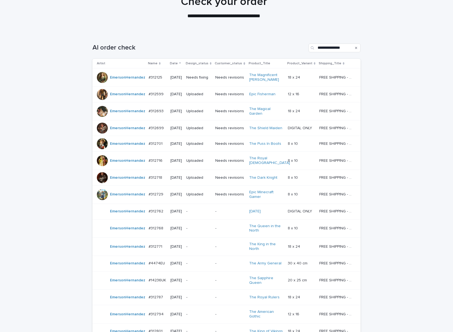
click at [333, 52] on div "**********" at bounding box center [226, 46] width 268 height 26
click at [340, 49] on input "**********" at bounding box center [334, 47] width 52 height 9
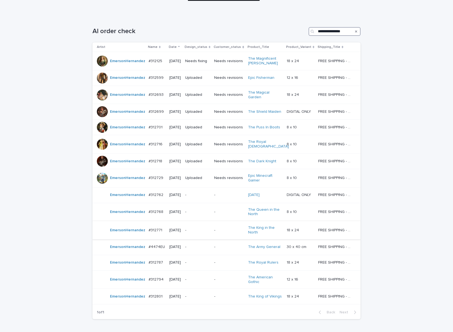
scroll to position [78, 0]
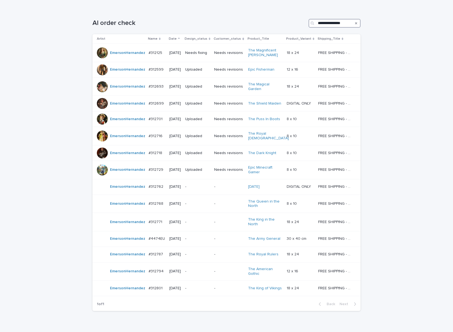
click at [329, 23] on input "**********" at bounding box center [334, 23] width 52 height 9
click at [220, 236] on p "-" at bounding box center [228, 238] width 29 height 5
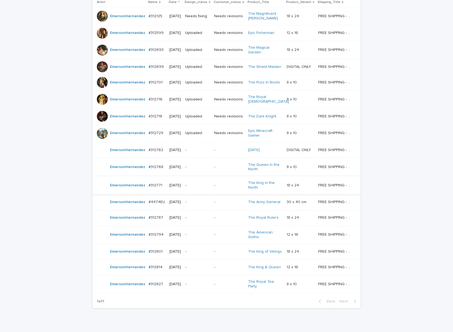
scroll to position [121, 0]
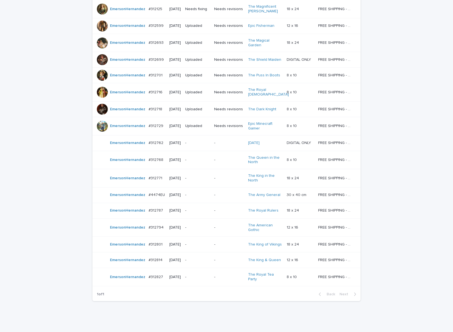
click at [205, 159] on p "-" at bounding box center [197, 159] width 25 height 5
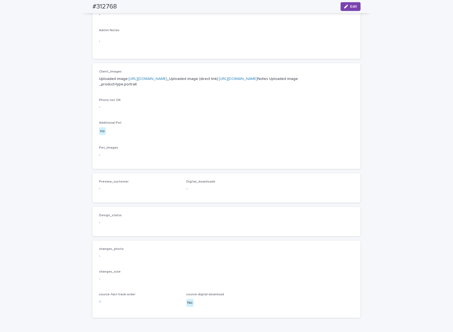
scroll to position [125, 0]
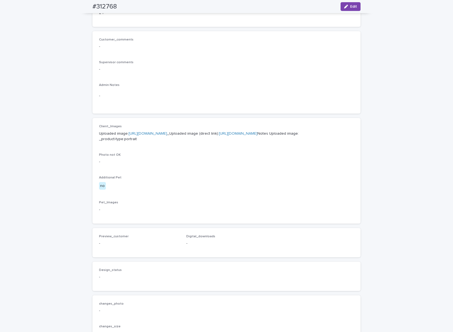
drag, startPoint x: 367, startPoint y: 140, endPoint x: 350, endPoint y: 131, distance: 19.0
click at [367, 140] on div "Loading... Saving… Loading... Saving… #312768 Edit #312768 Edit Sorry, there wa…" at bounding box center [226, 155] width 453 height 498
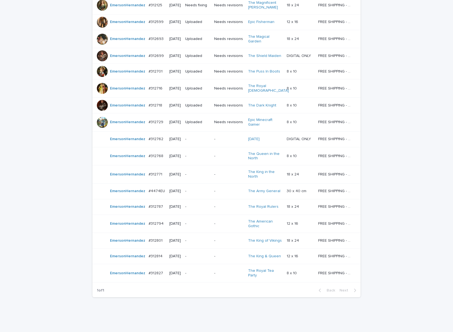
scroll to position [17, 0]
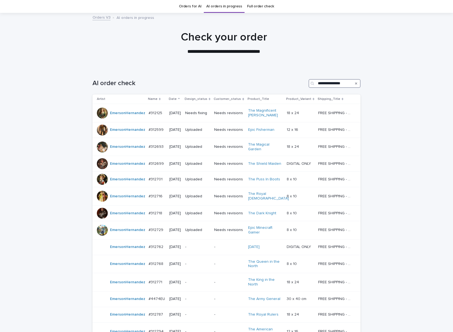
click at [345, 84] on input "**********" at bounding box center [334, 83] width 52 height 9
click at [406, 276] on div "**********" at bounding box center [226, 252] width 453 height 368
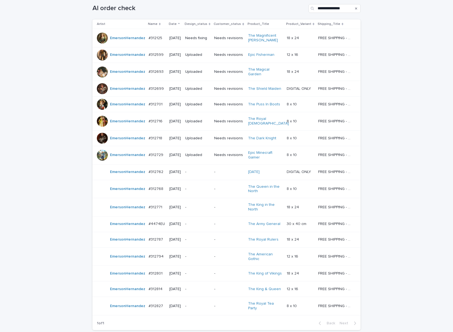
scroll to position [134, 0]
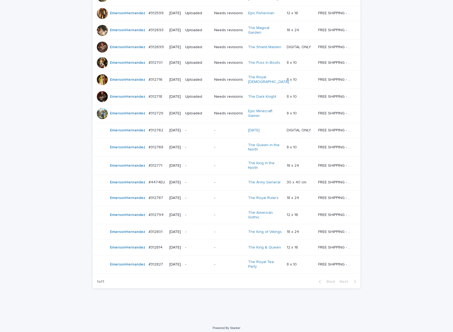
click at [394, 189] on div "**********" at bounding box center [226, 136] width 453 height 368
click at [228, 249] on div "-" at bounding box center [228, 247] width 29 height 9
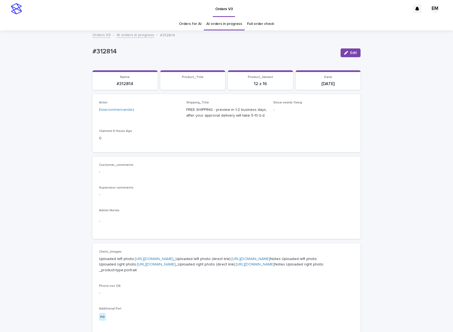
scroll to position [121, 0]
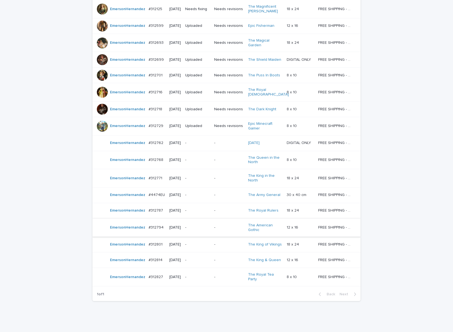
scroll to position [17, 0]
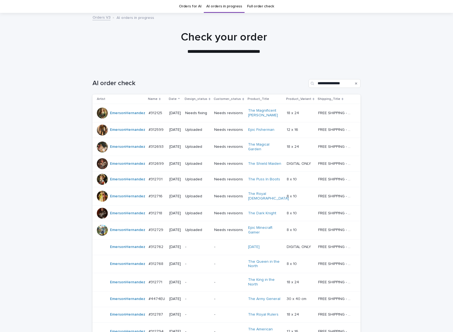
click at [388, 256] on div "**********" at bounding box center [226, 252] width 453 height 368
click at [330, 78] on div "**********" at bounding box center [226, 81] width 268 height 26
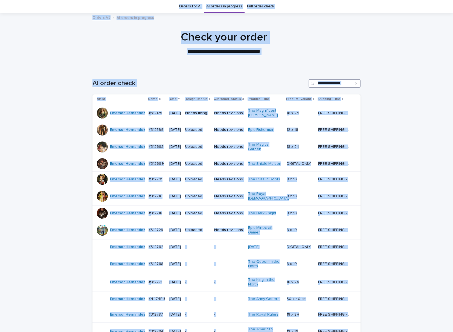
click at [342, 86] on input "**********" at bounding box center [334, 83] width 52 height 9
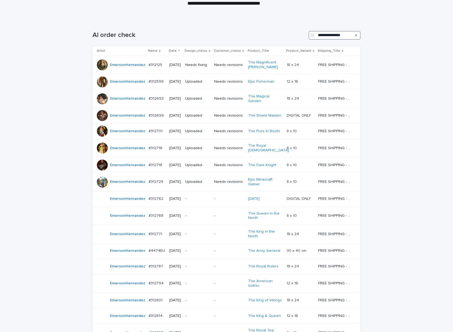
scroll to position [66, 0]
click at [398, 235] on div "**********" at bounding box center [226, 203] width 453 height 368
click at [325, 34] on input "**********" at bounding box center [334, 34] width 52 height 9
paste input "Search"
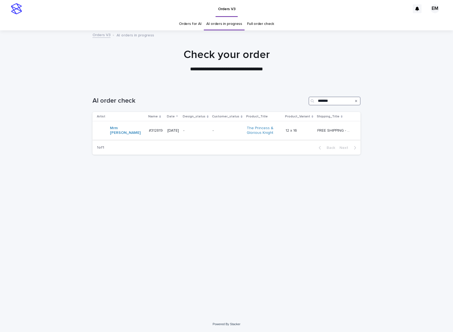
type input "*******"
click at [216, 135] on div "-" at bounding box center [227, 130] width 30 height 9
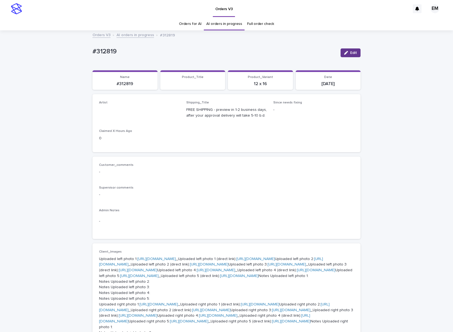
click at [345, 52] on div "button" at bounding box center [347, 53] width 6 height 4
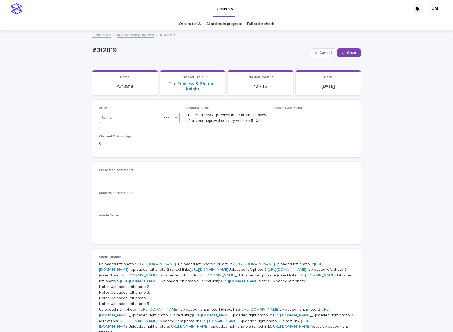
click at [139, 115] on div "Select..." at bounding box center [130, 117] width 62 height 9
type input "*******"
click at [341, 52] on icon "button" at bounding box center [342, 53] width 3 height 4
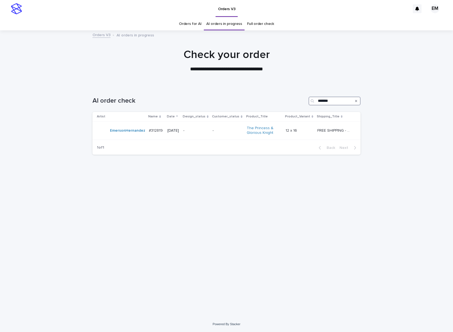
click at [332, 98] on input "*******" at bounding box center [334, 100] width 52 height 9
paste input "Search"
type input "******"
click at [200, 131] on p "-" at bounding box center [196, 130] width 25 height 5
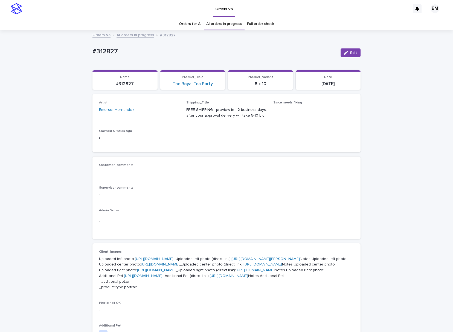
drag, startPoint x: 339, startPoint y: 51, endPoint x: 186, endPoint y: 115, distance: 165.9
click at [340, 51] on button "Edit" at bounding box center [350, 52] width 20 height 9
click at [149, 113] on div "EmersonHernandez" at bounding box center [130, 112] width 62 height 9
type input "****"
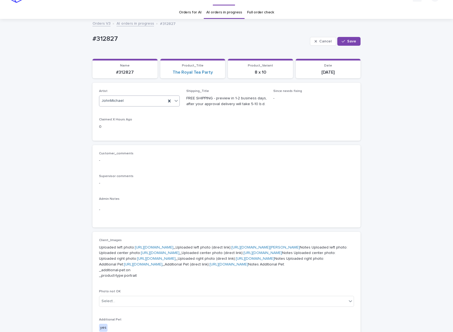
scroll to position [48, 0]
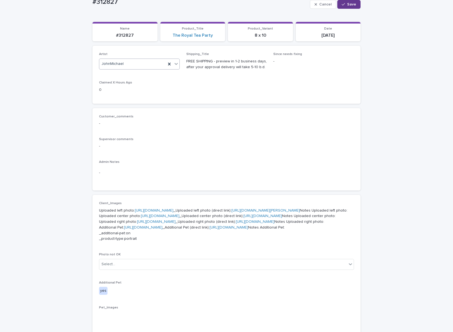
click at [342, 4] on icon "button" at bounding box center [342, 4] width 3 height 2
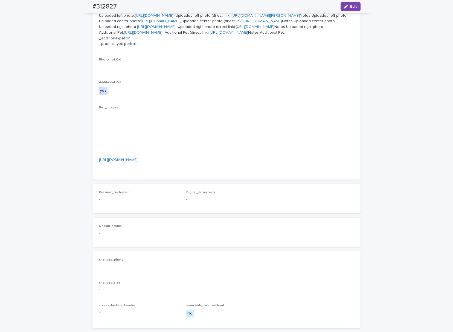
scroll to position [235, 0]
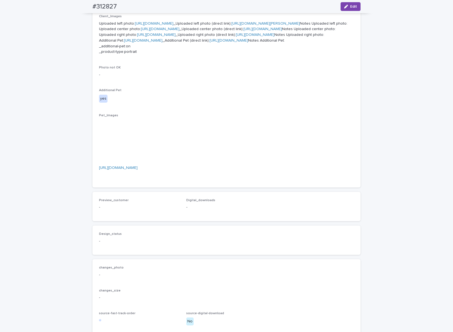
click at [159, 176] on p "[URL][DOMAIN_NAME]" at bounding box center [226, 147] width 255 height 57
click at [137, 169] on link "[URL][DOMAIN_NAME]" at bounding box center [118, 168] width 39 height 4
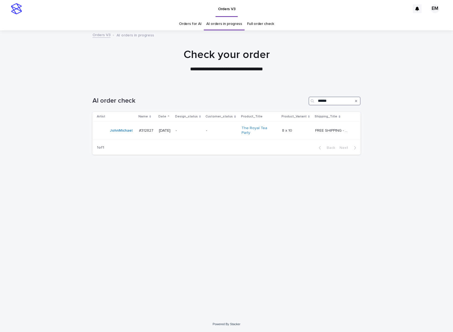
click at [345, 99] on input "******" at bounding box center [334, 100] width 52 height 9
paste input "*"
paste input "Search"
type input "*******"
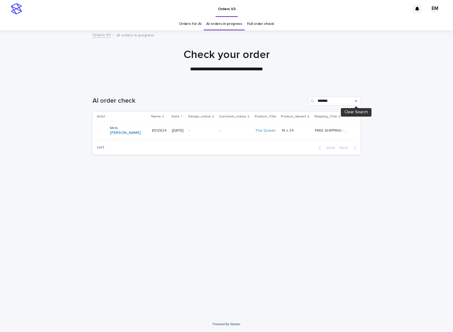
click at [356, 100] on icon "Search" at bounding box center [356, 100] width 2 height 3
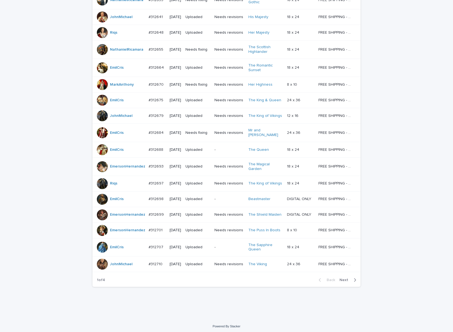
scroll to position [353, 0]
click at [339, 276] on span "Next" at bounding box center [345, 279] width 12 height 4
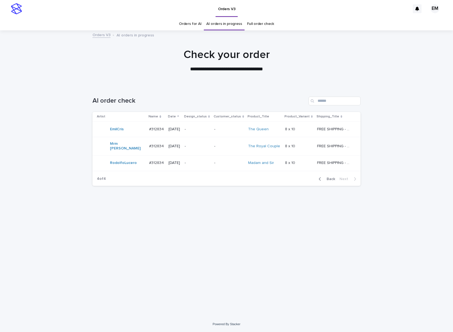
click at [332, 177] on span "Back" at bounding box center [329, 179] width 12 height 4
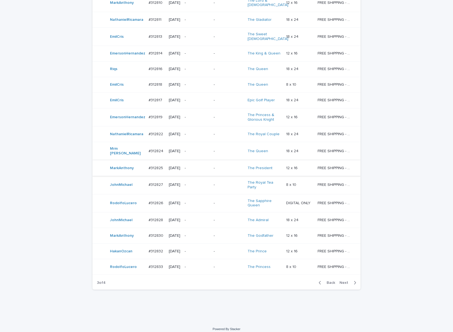
scroll to position [364, 0]
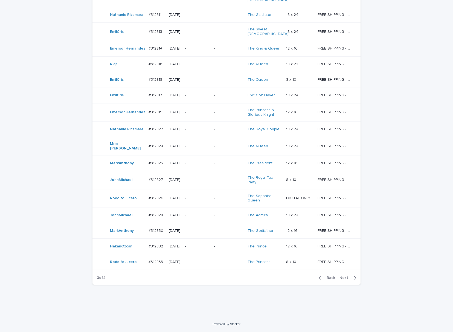
click at [342, 276] on span "Next" at bounding box center [345, 278] width 12 height 4
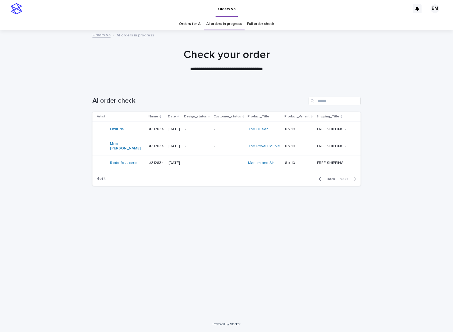
click at [330, 177] on span "Back" at bounding box center [329, 179] width 12 height 4
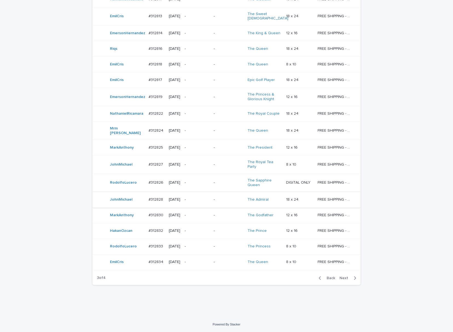
scroll to position [400, 0]
click at [344, 274] on div "Back Next" at bounding box center [337, 278] width 46 height 14
click at [341, 276] on span "Next" at bounding box center [345, 278] width 12 height 4
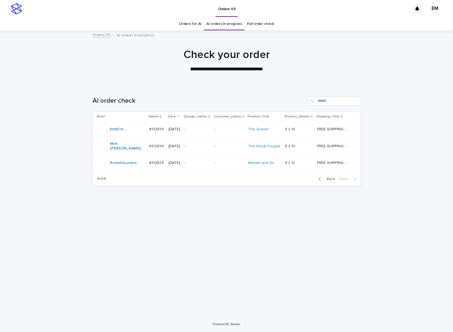
click at [331, 177] on span "Back" at bounding box center [329, 179] width 12 height 4
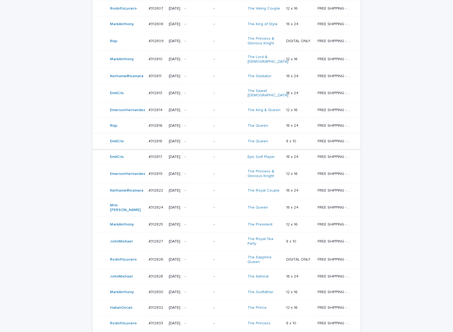
scroll to position [255, 0]
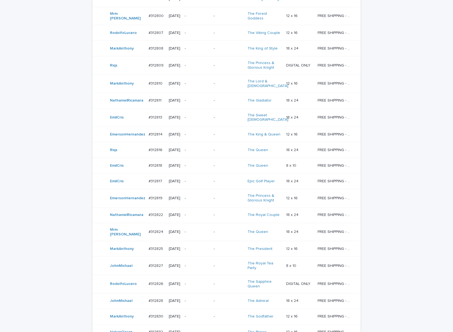
click at [222, 120] on p "-" at bounding box center [227, 117] width 29 height 5
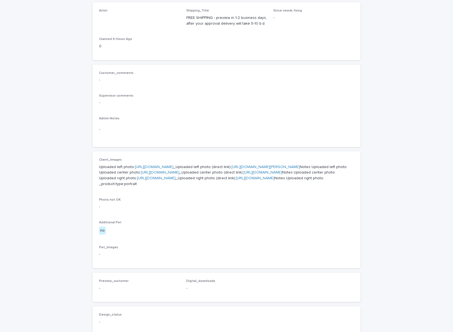
scroll to position [97, 0]
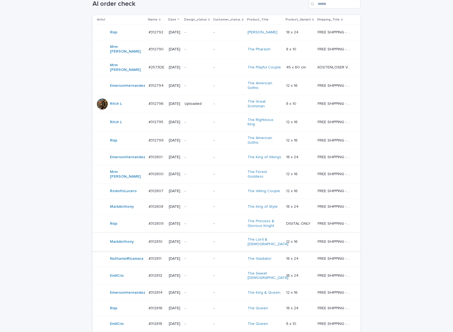
scroll to position [73, 0]
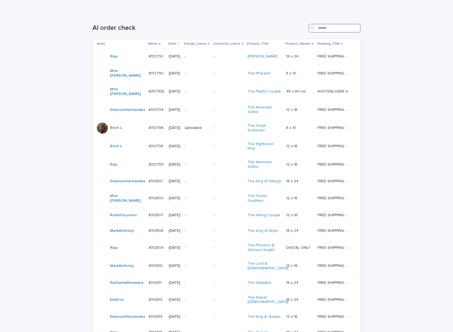
click at [332, 24] on input "Search" at bounding box center [334, 28] width 52 height 9
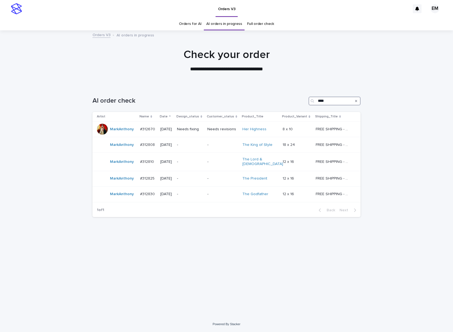
click at [347, 103] on input "****" at bounding box center [334, 100] width 52 height 9
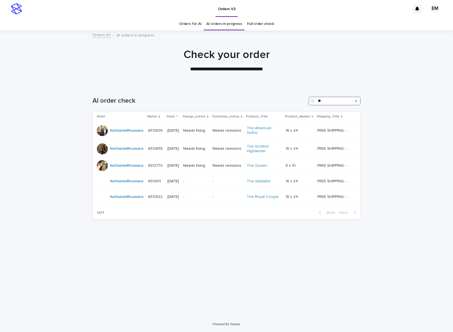
type input "*"
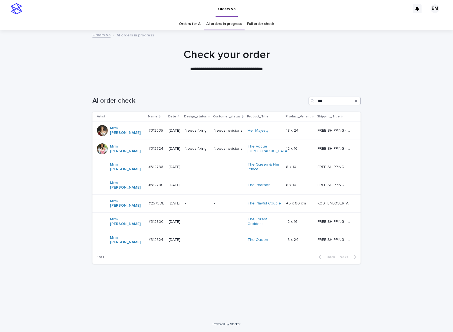
type input "*"
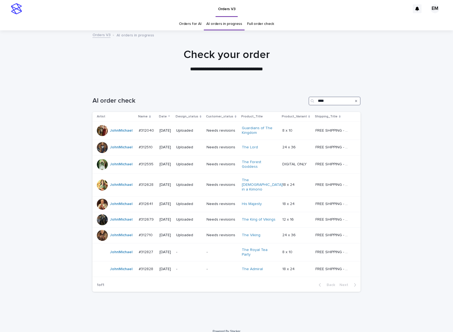
drag, startPoint x: 338, startPoint y: 101, endPoint x: 269, endPoint y: 97, distance: 69.0
click at [280, 99] on div "AI order check ****" at bounding box center [226, 100] width 268 height 9
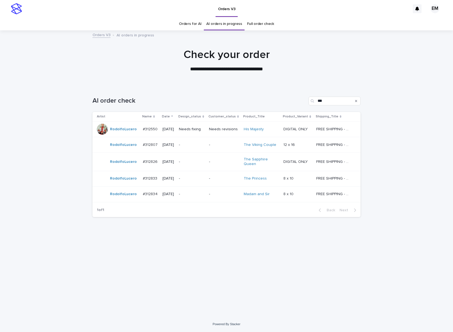
drag, startPoint x: 336, startPoint y: 106, endPoint x: 278, endPoint y: 106, distance: 57.4
click at [278, 106] on div "AI order check ***" at bounding box center [226, 99] width 268 height 26
click at [334, 97] on input "***" at bounding box center [334, 100] width 52 height 9
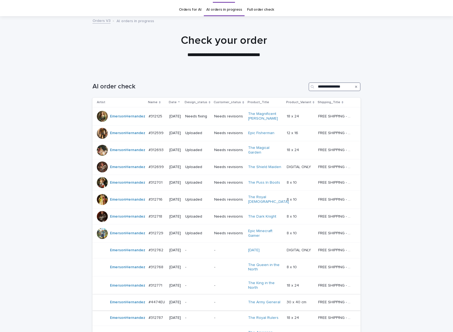
scroll to position [118, 0]
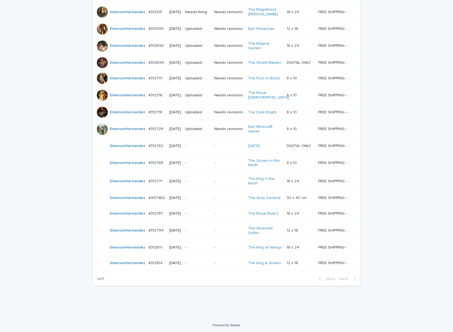
type input "**********"
click at [250, 276] on div "**********" at bounding box center [226, 135] width 273 height 336
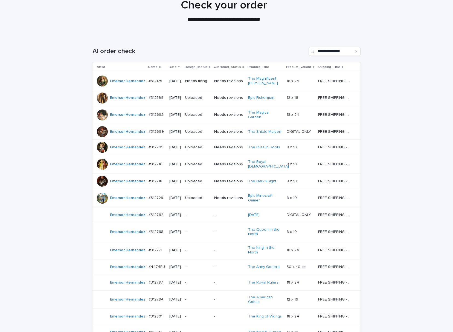
scroll to position [137, 0]
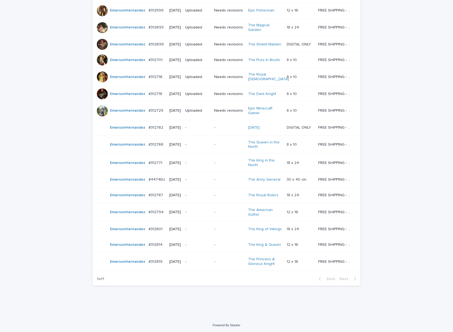
click at [209, 260] on p "-" at bounding box center [197, 261] width 25 height 5
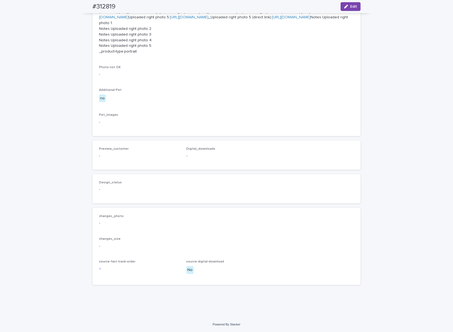
scroll to position [437, 0]
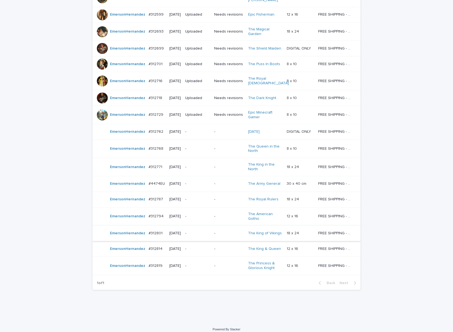
scroll to position [137, 0]
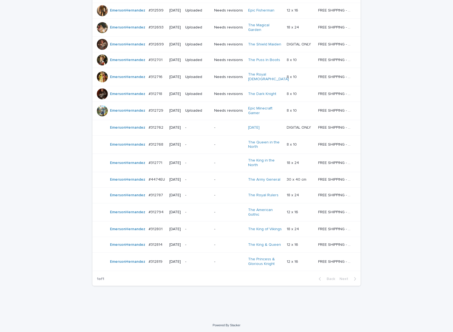
click at [209, 244] on p "-" at bounding box center [197, 244] width 25 height 5
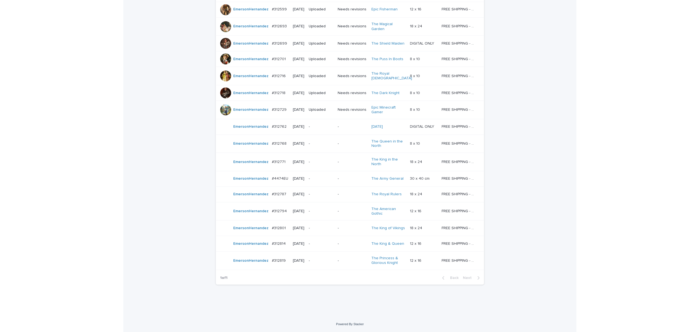
scroll to position [17, 0]
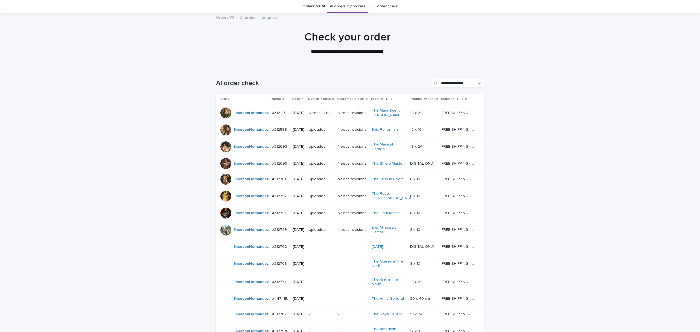
click at [452, 138] on div "**********" at bounding box center [350, 252] width 700 height 368
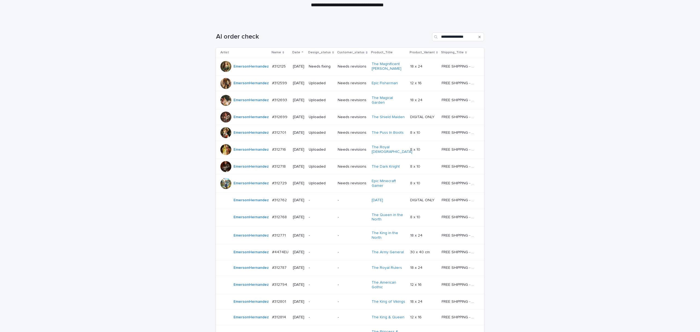
scroll to position [66, 0]
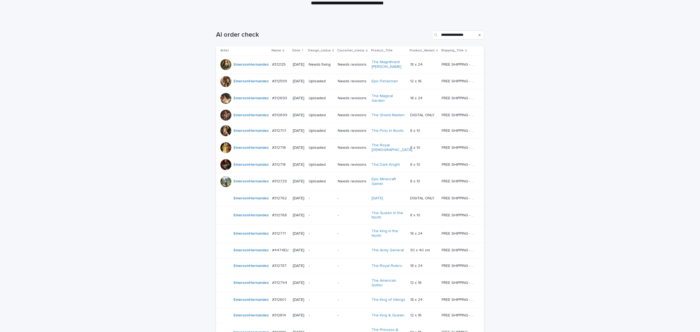
click at [452, 219] on div "**********" at bounding box center [350, 204] width 700 height 368
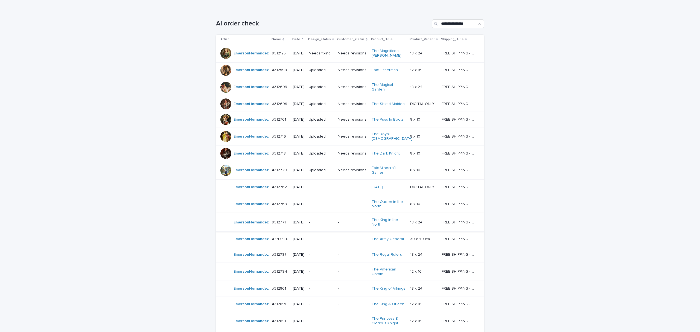
scroll to position [90, 0]
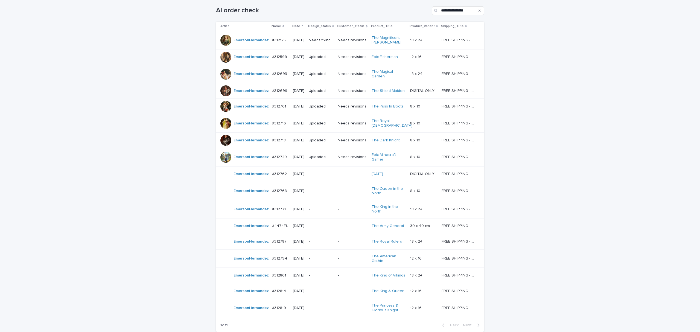
click at [349, 207] on p "-" at bounding box center [352, 209] width 29 height 5
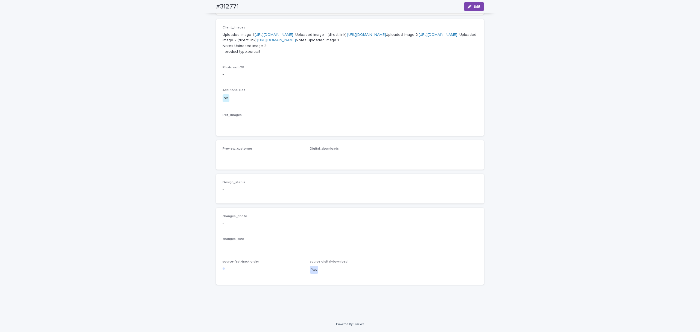
scroll to position [275, 0]
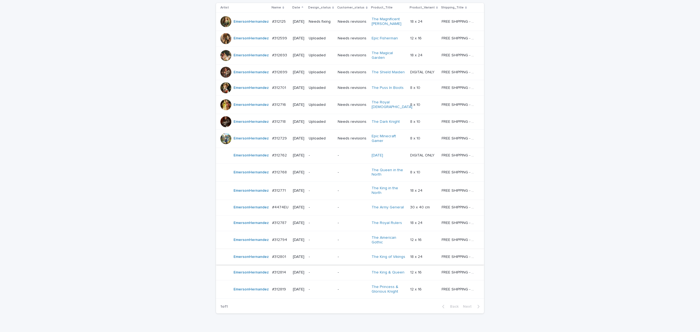
scroll to position [136, 0]
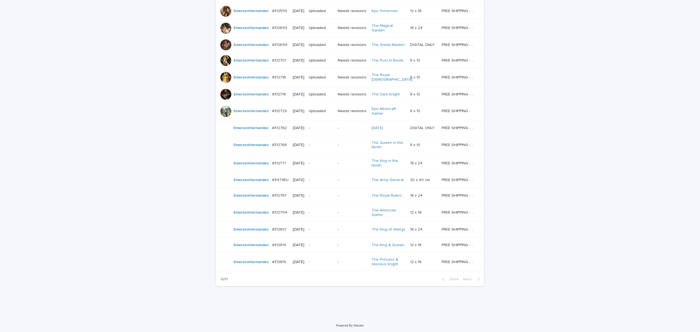
click at [335, 225] on td "-" at bounding box center [320, 230] width 29 height 16
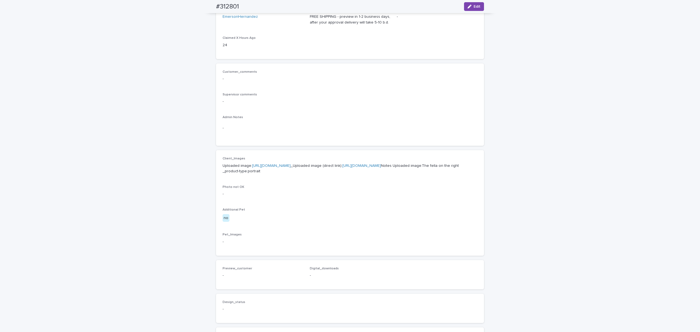
scroll to position [46, 0]
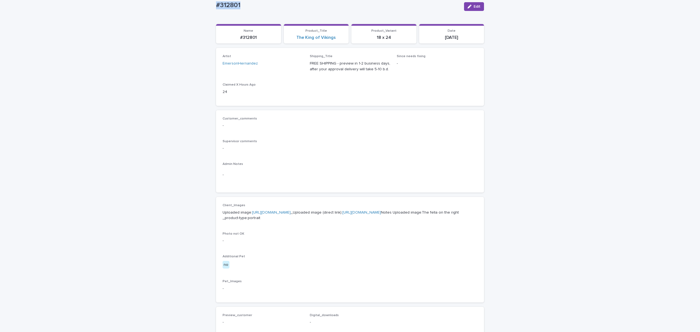
drag, startPoint x: 276, startPoint y: 9, endPoint x: 199, endPoint y: 14, distance: 76.7
click at [198, 14] on div "Loading... Saving… Loading... Saving… #312801 Edit #312801 Edit Sorry, there wa…" at bounding box center [350, 234] width 700 height 498
copy p "#312801"
click at [452, 5] on span "Edit" at bounding box center [476, 7] width 7 height 4
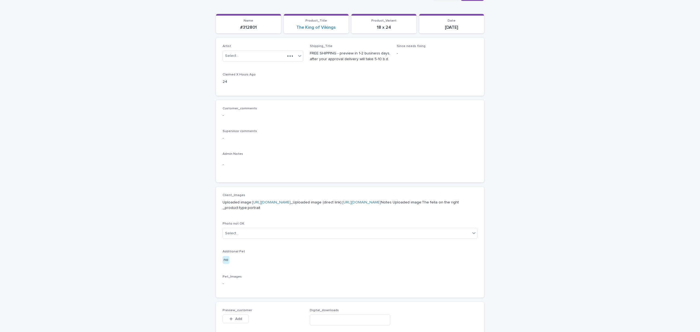
scroll to position [200, 0]
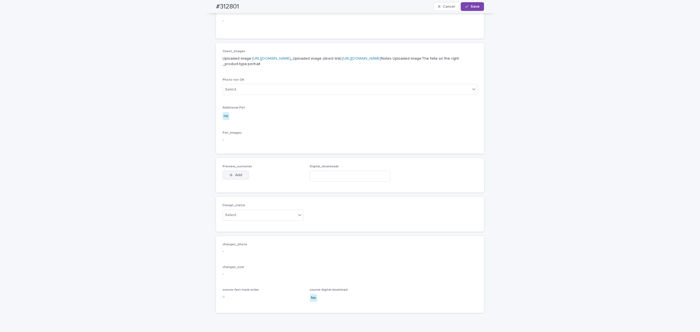
drag, startPoint x: 233, startPoint y: 202, endPoint x: 306, endPoint y: 167, distance: 80.7
click at [235, 177] on span "Add" at bounding box center [238, 175] width 7 height 4
click at [330, 149] on body "Orders V3 EM Orders for AI AI orders in progress Full order check Orders V3 AI …" at bounding box center [350, 166] width 700 height 332
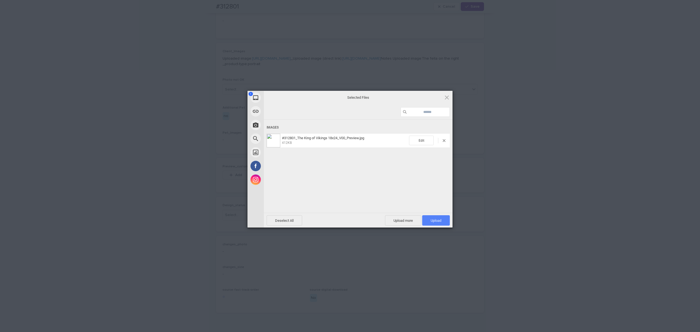
click at [429, 223] on span "Upload 1" at bounding box center [436, 220] width 28 height 10
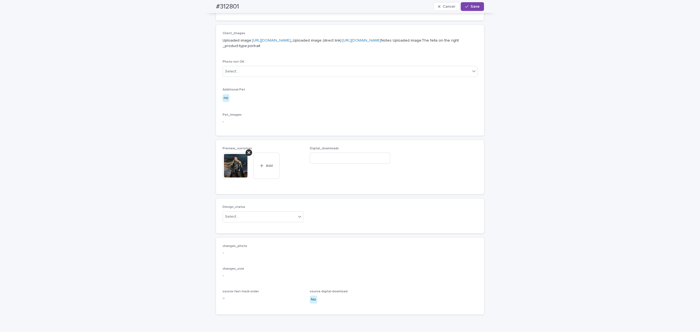
scroll to position [258, 0]
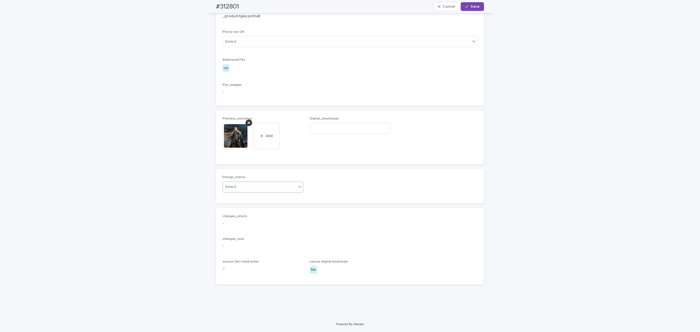
click at [256, 191] on div "Select..." at bounding box center [259, 186] width 73 height 9
click at [253, 213] on div "Uploaded" at bounding box center [260, 216] width 80 height 10
click at [452, 8] on span "Save" at bounding box center [474, 7] width 9 height 4
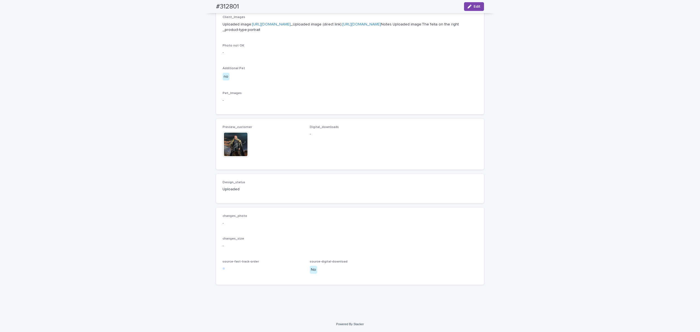
scroll to position [251, 0]
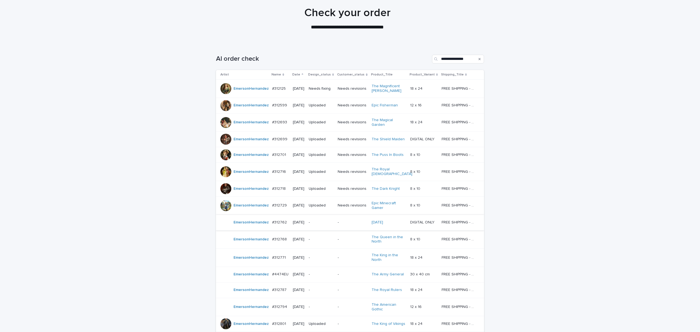
scroll to position [66, 0]
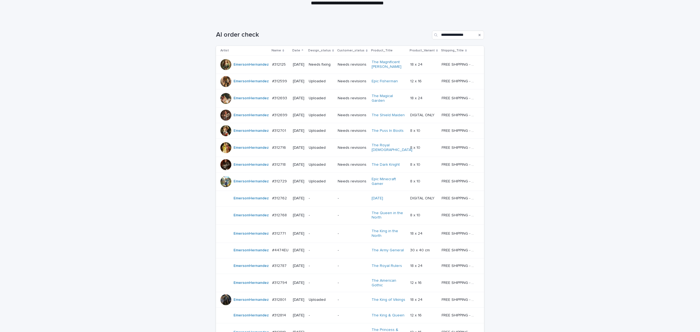
click at [326, 213] on p "-" at bounding box center [321, 215] width 25 height 5
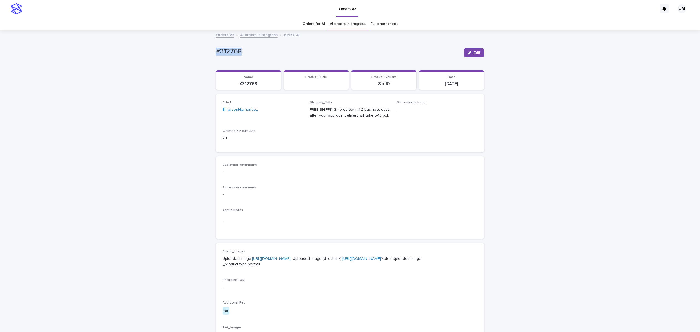
drag, startPoint x: 250, startPoint y: 58, endPoint x: 201, endPoint y: 57, distance: 48.1
click at [188, 57] on div "Loading... Saving… Loading... Saving… #312768 Edit #312768 Edit Sorry, there wa…" at bounding box center [350, 280] width 700 height 498
copy p "#312768"
drag, startPoint x: 484, startPoint y: 54, endPoint x: 478, endPoint y: 53, distance: 6.1
click at [452, 54] on div "Loading... Saving… Loading... Saving… #312768 Edit #312768 Edit Sorry, there wa…" at bounding box center [350, 280] width 700 height 498
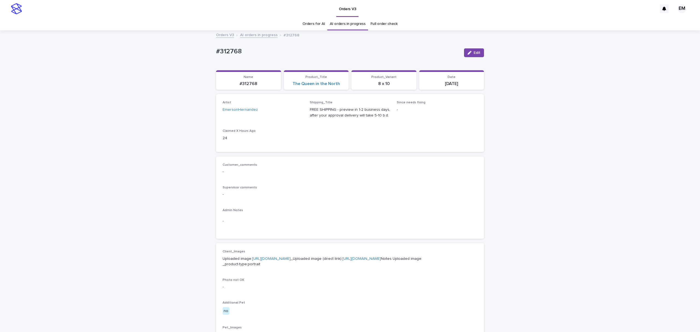
click at [452, 52] on span "Edit" at bounding box center [476, 53] width 7 height 4
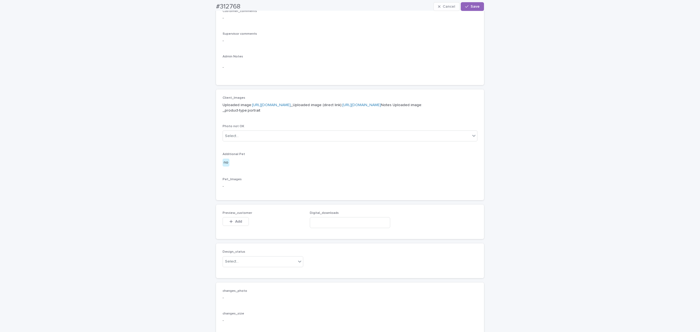
scroll to position [170, 0]
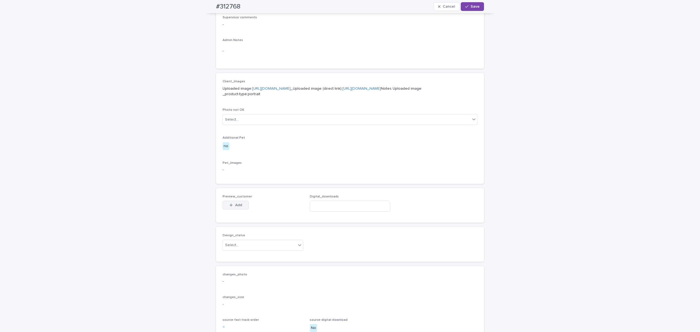
click at [235, 207] on span "Add" at bounding box center [238, 205] width 7 height 4
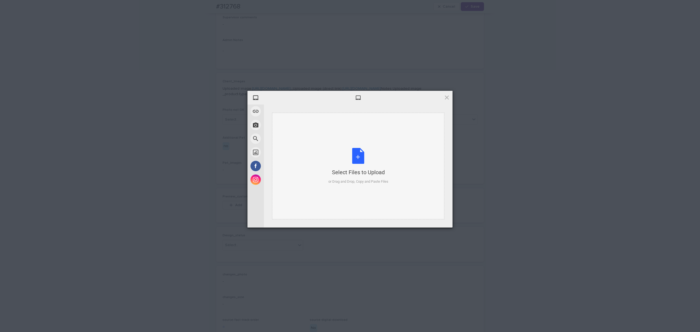
click at [311, 135] on div "Select Files to Upload or Drag and Drop, Copy and Paste Files" at bounding box center [358, 166] width 172 height 107
click at [439, 220] on span "Upload 1" at bounding box center [435, 220] width 11 height 4
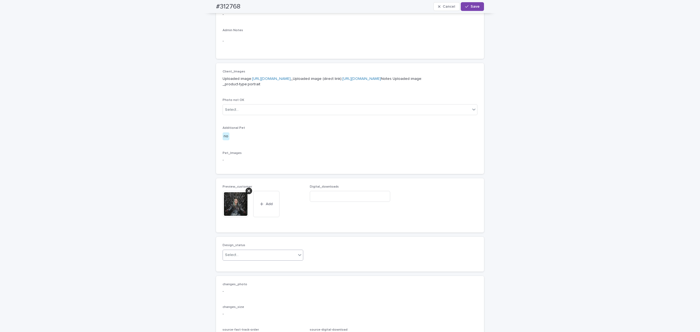
click at [256, 259] on div "Select..." at bounding box center [259, 254] width 73 height 9
drag, startPoint x: 247, startPoint y: 245, endPoint x: 297, endPoint y: 207, distance: 63.0
click at [249, 233] on div "Uploaded" at bounding box center [260, 231] width 80 height 10
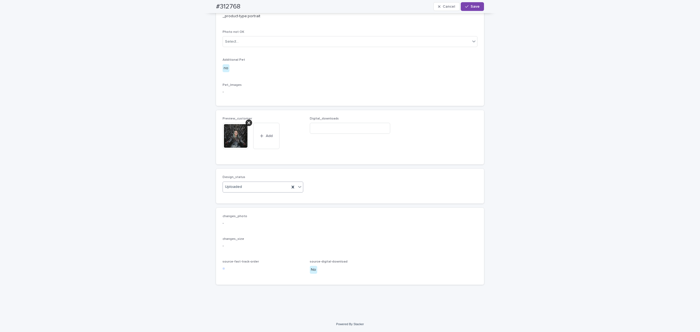
scroll to position [282, 0]
click at [452, 7] on icon "button" at bounding box center [466, 7] width 3 height 4
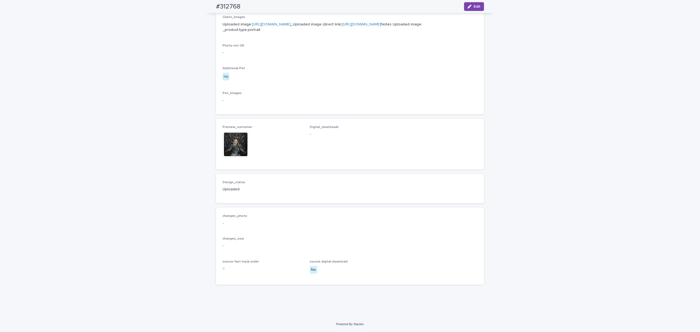
scroll to position [268, 0]
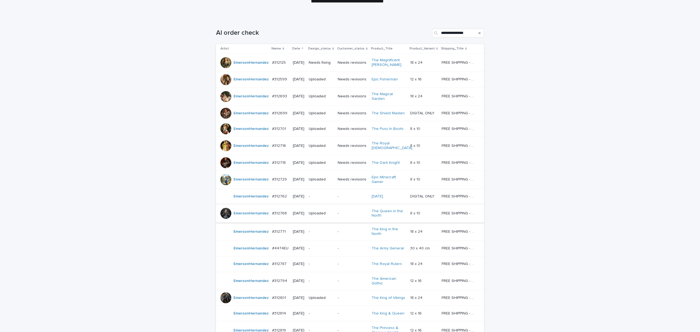
scroll to position [90, 0]
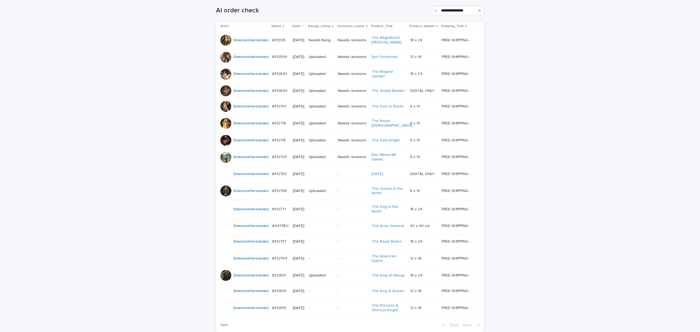
click at [321, 209] on p "-" at bounding box center [321, 209] width 25 height 5
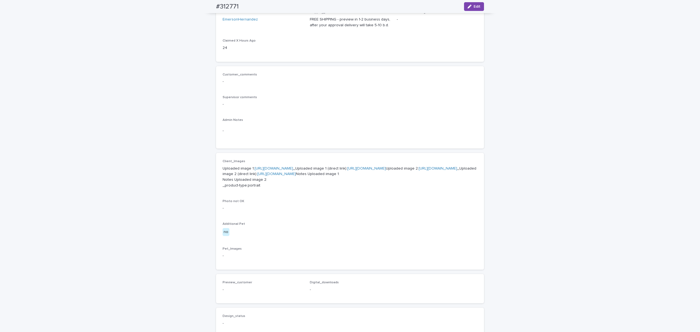
scroll to position [17, 0]
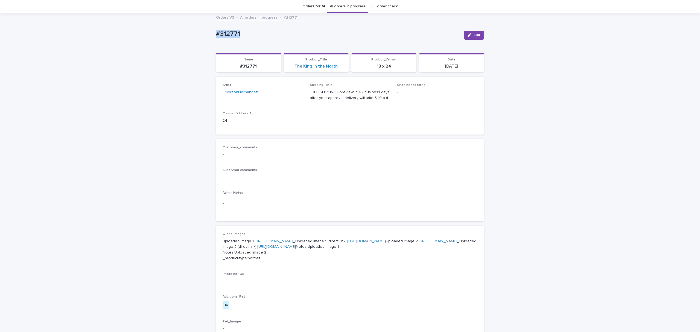
drag, startPoint x: 265, startPoint y: 33, endPoint x: 96, endPoint y: 42, distance: 169.1
click at [93, 40] on div "Loading... Saving… Loading... Saving… #312771 Edit #312771 Edit Sorry, there wa…" at bounding box center [350, 267] width 700 height 509
copy p "#312771"
click at [452, 29] on div "Edit" at bounding box center [473, 35] width 22 height 22
click at [452, 41] on div "Edit" at bounding box center [473, 35] width 22 height 22
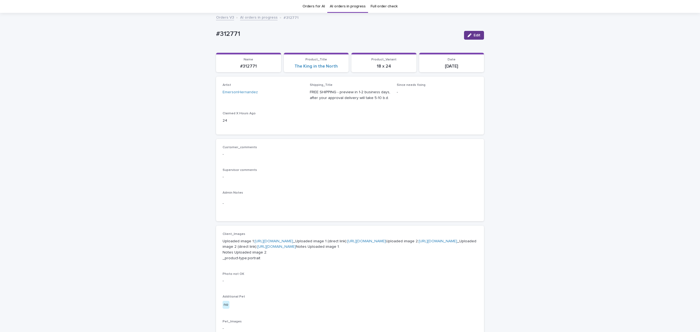
click at [452, 34] on icon "button" at bounding box center [469, 35] width 4 height 4
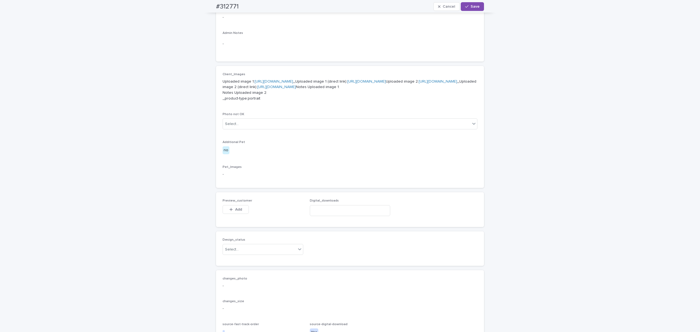
scroll to position [212, 0]
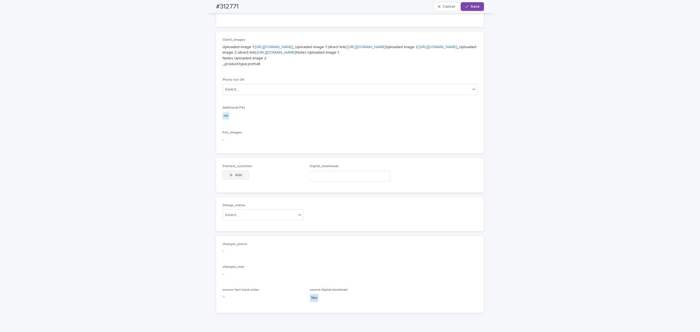
click at [235, 177] on span "Add" at bounding box center [238, 175] width 7 height 4
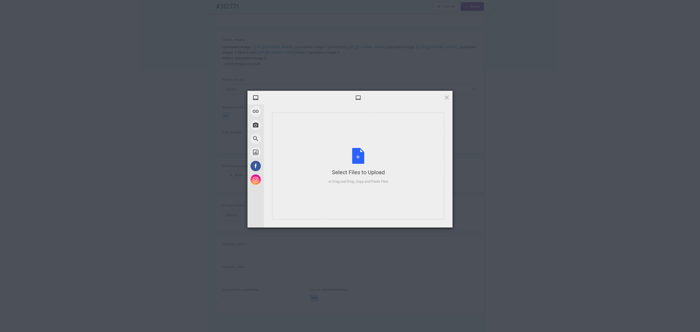
click at [370, 127] on div "Select Files to Upload or Drag and Drop, Copy and Paste Files" at bounding box center [358, 166] width 172 height 107
drag, startPoint x: 431, startPoint y: 222, endPoint x: 423, endPoint y: 208, distance: 16.2
click at [430, 222] on span "Upload 1" at bounding box center [436, 220] width 28 height 10
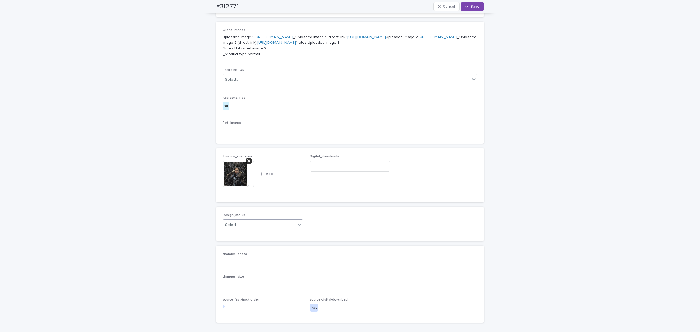
click at [253, 229] on div "Select..." at bounding box center [259, 224] width 73 height 9
click at [250, 285] on div "Uploaded" at bounding box center [260, 287] width 80 height 10
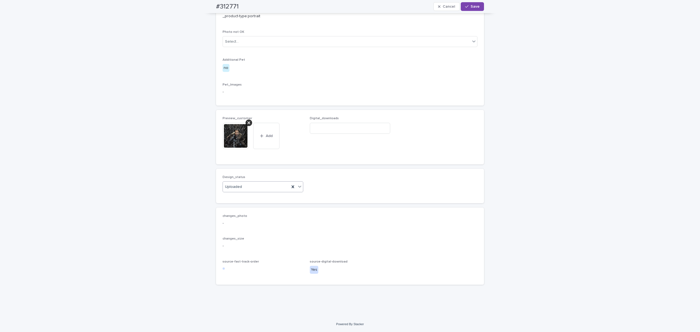
scroll to position [310, 0]
click at [344, 133] on input at bounding box center [350, 128] width 81 height 11
paste input "**********"
type input "**********"
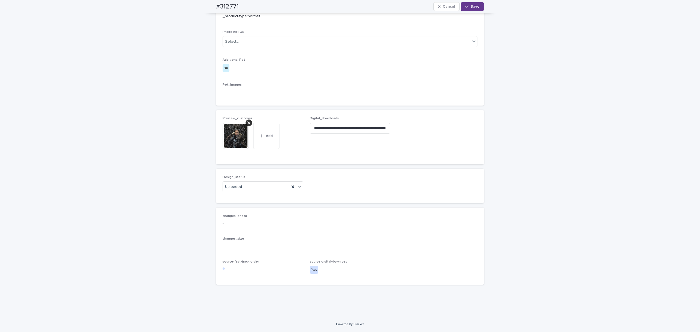
click at [452, 9] on button "Save" at bounding box center [472, 6] width 23 height 9
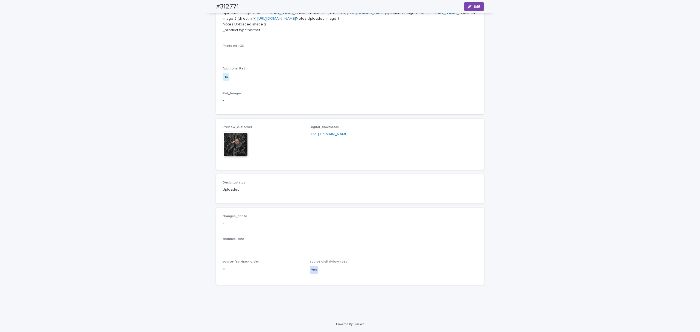
scroll to position [296, 0]
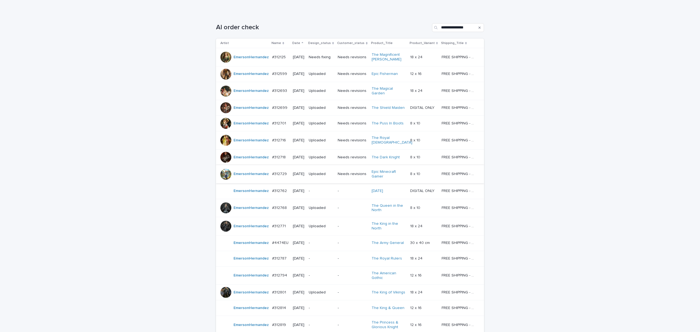
scroll to position [90, 0]
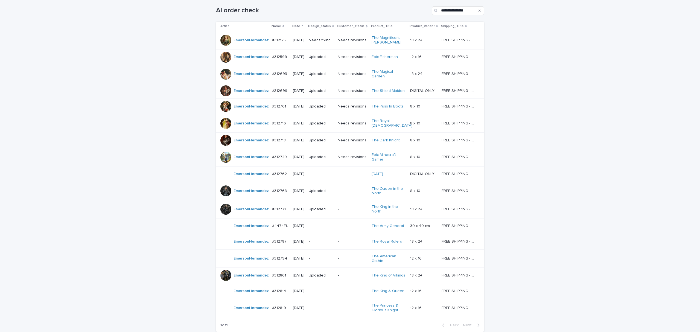
click at [452, 146] on div "**********" at bounding box center [350, 179] width 700 height 368
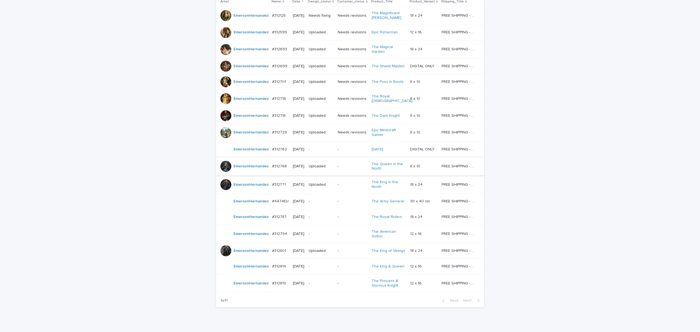
scroll to position [136, 0]
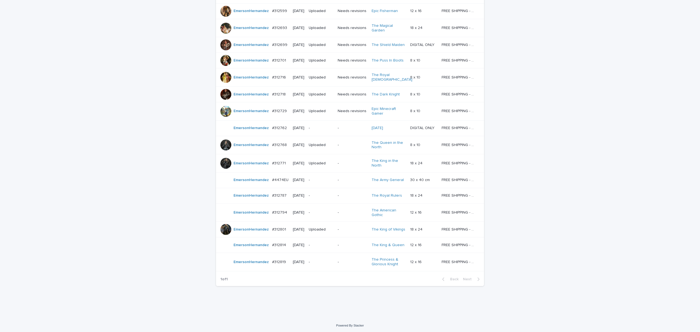
click at [330, 181] on div "-" at bounding box center [321, 179] width 25 height 9
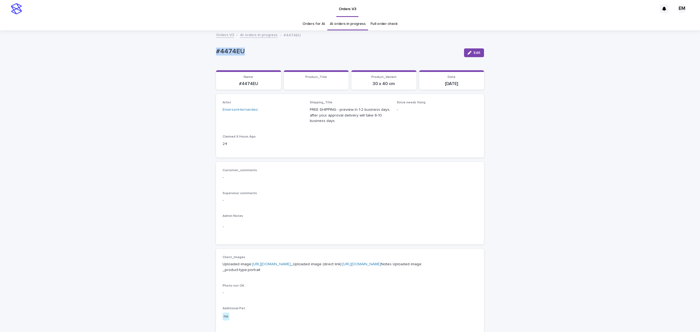
drag, startPoint x: 272, startPoint y: 59, endPoint x: 257, endPoint y: 52, distance: 16.2
click at [203, 56] on div "Loading... Saving… Loading... Saving… #4474EU Edit #4474EU Edit Sorry, there wa…" at bounding box center [350, 283] width 700 height 504
copy p "#4474EU"
click at [452, 54] on span "Edit" at bounding box center [476, 53] width 7 height 4
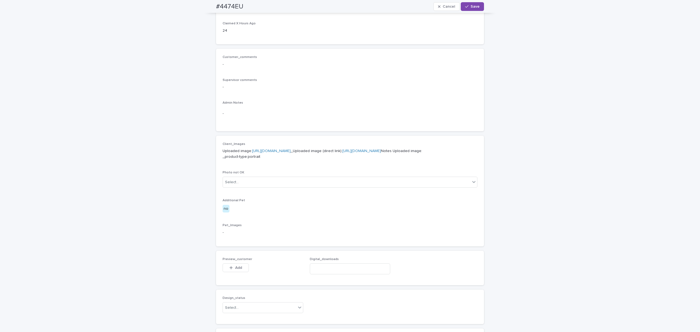
scroll to position [146, 0]
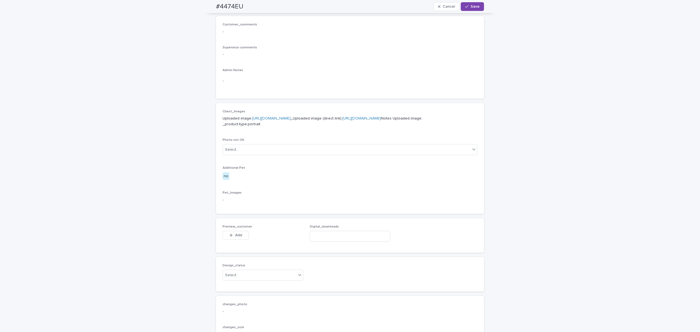
click at [237, 246] on div "Preview_customer This file cannot be opened Download File Add" at bounding box center [262, 235] width 81 height 21
click at [240, 239] on button "Add" at bounding box center [235, 235] width 26 height 9
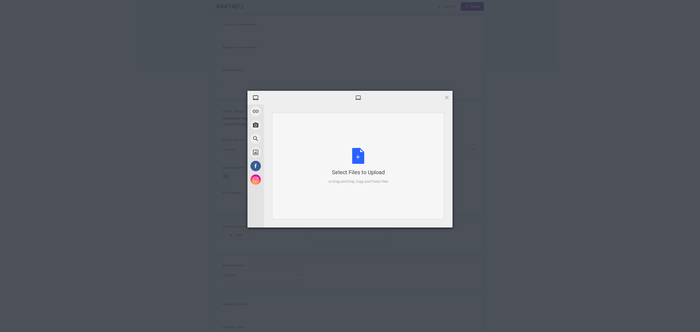
click at [320, 164] on div "Select Files to Upload or Drag and Drop, Copy and Paste Files" at bounding box center [358, 166] width 172 height 107
click at [433, 216] on span "Upload 1" at bounding box center [436, 220] width 28 height 10
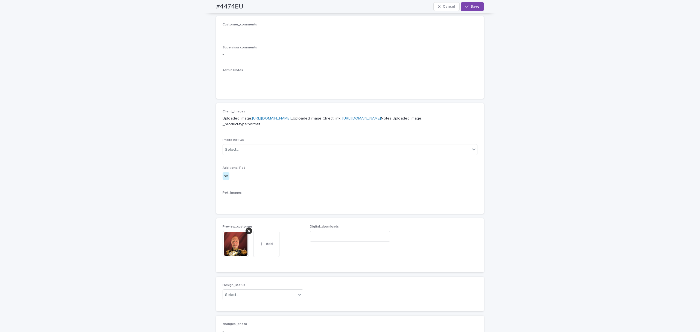
scroll to position [156, 0]
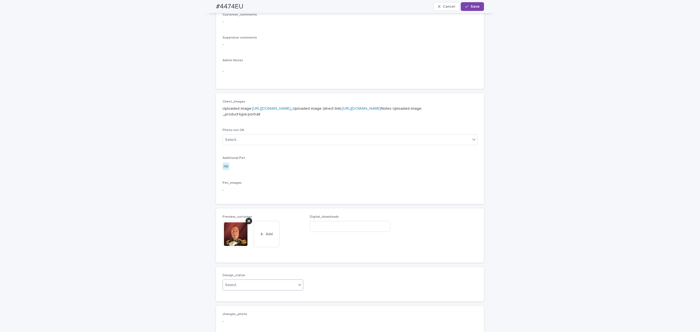
click at [259, 289] on div "Select..." at bounding box center [259, 284] width 73 height 9
click at [254, 254] on div "Uploaded" at bounding box center [260, 255] width 80 height 10
click at [452, 6] on span "Save" at bounding box center [474, 7] width 9 height 4
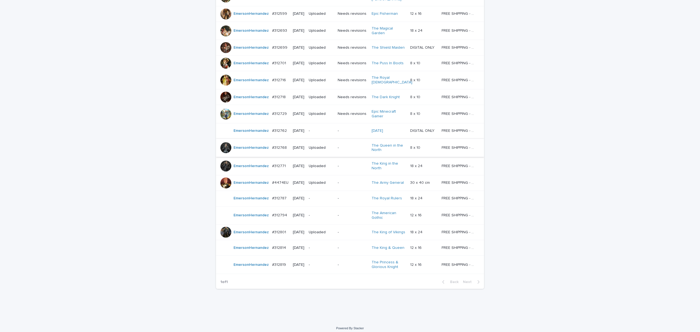
scroll to position [136, 0]
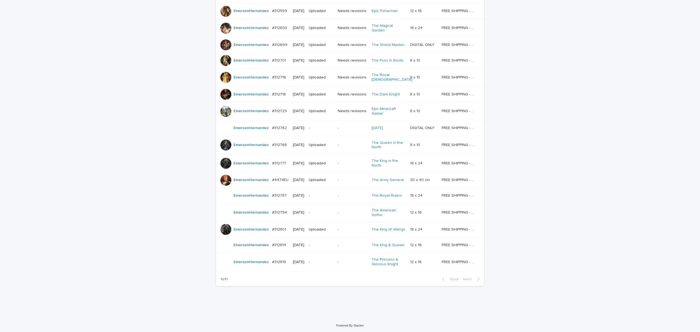
click at [452, 211] on div "**********" at bounding box center [350, 133] width 700 height 368
click at [452, 154] on div "**********" at bounding box center [350, 133] width 700 height 368
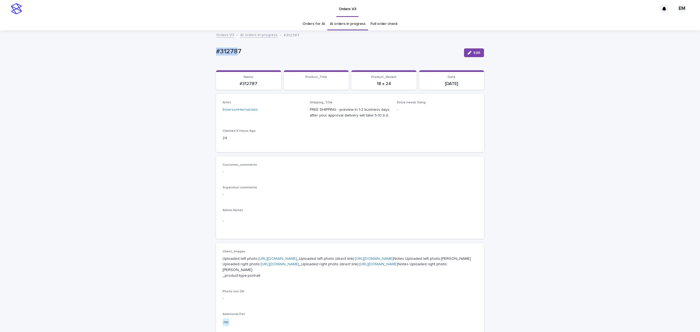
drag, startPoint x: 230, startPoint y: 43, endPoint x: 138, endPoint y: 58, distance: 93.4
click at [137, 58] on div "Loading... Saving… Loading... Saving… #312787 Edit #312787 Edit Sorry, there wa…" at bounding box center [350, 285] width 700 height 509
click at [267, 54] on p "#312787" at bounding box center [338, 52] width 244 height 8
drag, startPoint x: 215, startPoint y: 57, endPoint x: 156, endPoint y: 60, distance: 59.1
click at [156, 60] on div "Loading... Saving… Loading... Saving… #312787 Edit #312787 Edit Sorry, there wa…" at bounding box center [350, 285] width 700 height 509
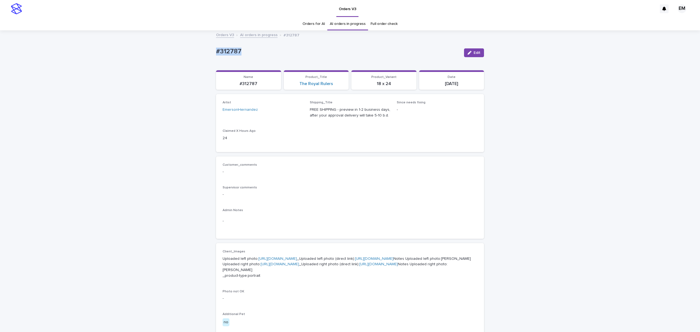
copy p "#312787"
drag, startPoint x: 465, startPoint y: 55, endPoint x: 365, endPoint y: 169, distance: 151.7
click at [452, 55] on icon "button" at bounding box center [469, 53] width 4 height 4
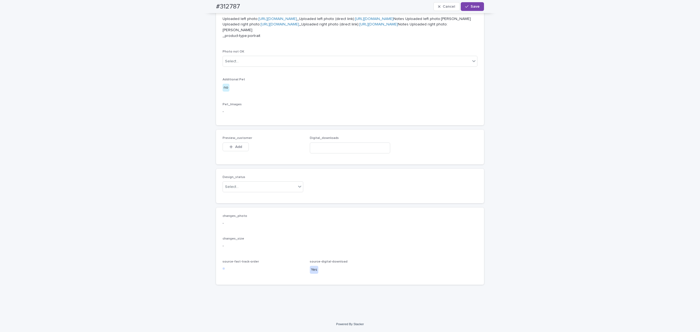
scroll to position [297, 0]
drag, startPoint x: 227, startPoint y: 148, endPoint x: 271, endPoint y: 147, distance: 44.8
click at [229, 148] on icon "button" at bounding box center [230, 147] width 3 height 4
click at [330, 128] on body "Orders V3 EM Orders for AI AI orders in progress Full order check Orders V3 AI …" at bounding box center [350, 166] width 700 height 332
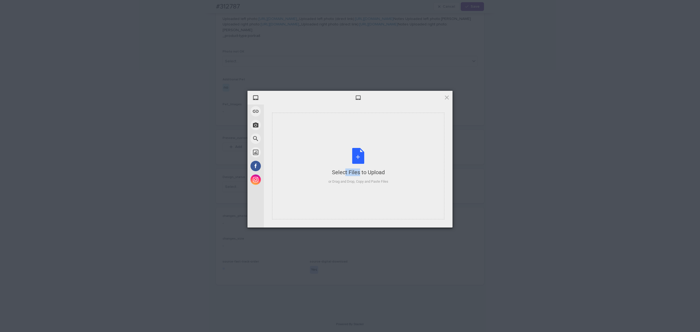
click at [330, 128] on div "Select Files to Upload or Drag and Drop, Copy and Paste Files" at bounding box center [358, 166] width 172 height 107
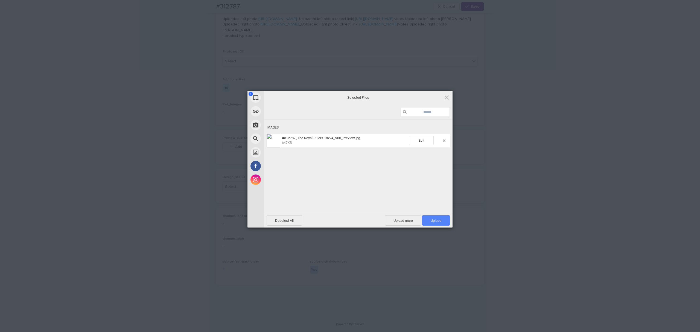
click at [440, 225] on span "Upload 1" at bounding box center [436, 220] width 28 height 10
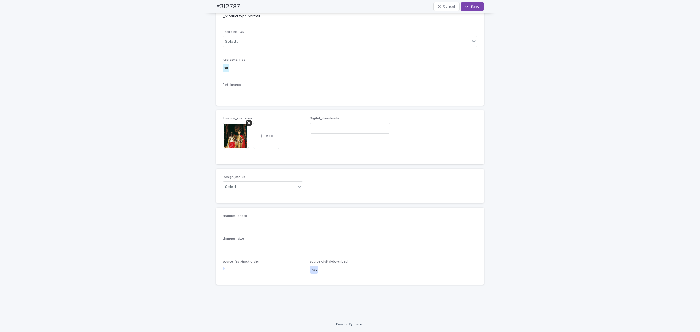
scroll to position [306, 0]
click at [256, 191] on div "Select..." at bounding box center [262, 186] width 81 height 11
click at [255, 207] on div "Uploaded" at bounding box center [260, 208] width 80 height 10
drag, startPoint x: 362, startPoint y: 131, endPoint x: 421, endPoint y: 78, distance: 79.3
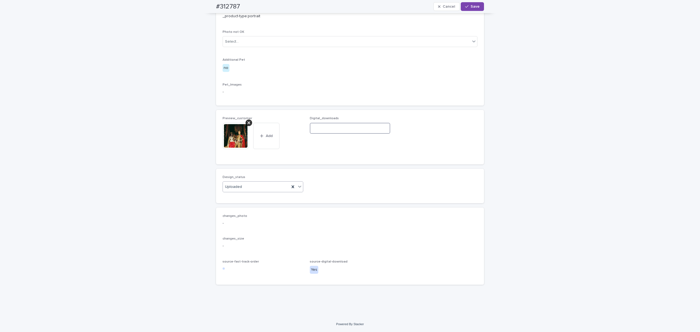
click at [363, 131] on input at bounding box center [350, 128] width 81 height 11
paste input "**********"
type input "**********"
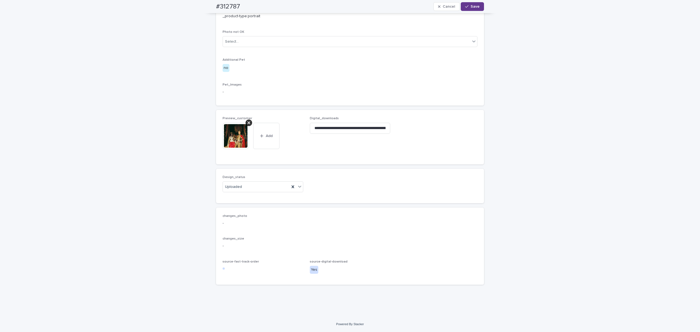
click at [452, 8] on span "Save" at bounding box center [474, 7] width 9 height 4
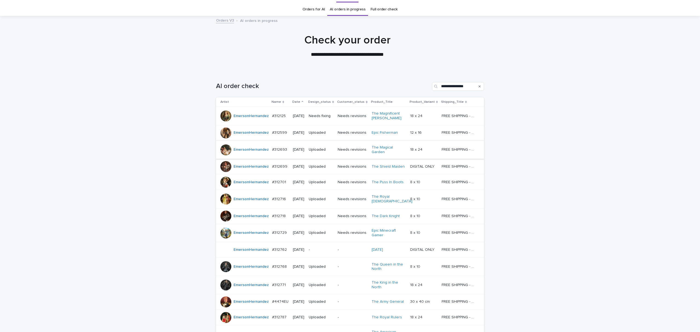
scroll to position [17, 0]
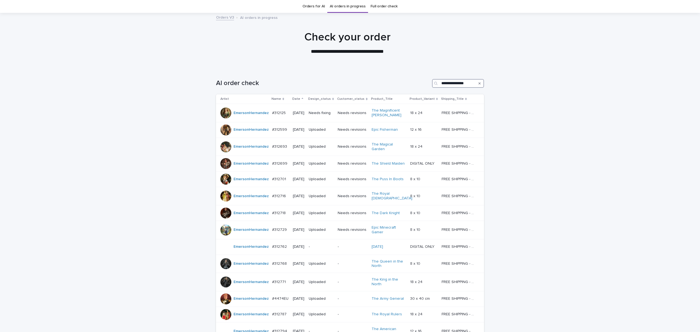
click at [452, 83] on input "**********" at bounding box center [458, 83] width 52 height 9
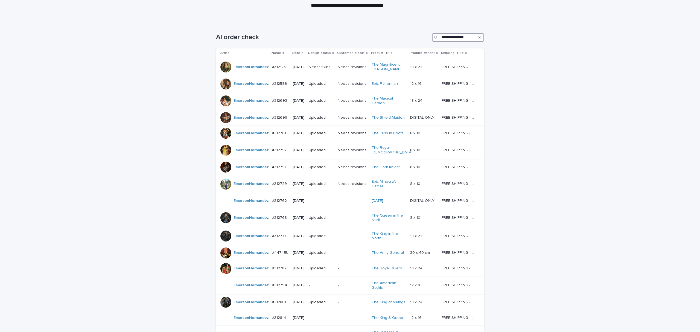
scroll to position [136, 0]
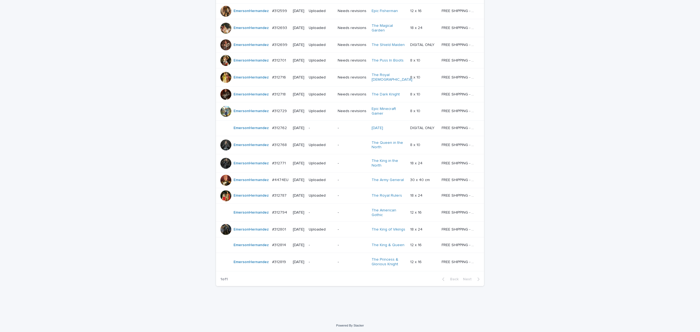
drag, startPoint x: 104, startPoint y: 128, endPoint x: 177, endPoint y: 129, distance: 73.0
click at [106, 128] on div "**********" at bounding box center [350, 133] width 700 height 368
click at [452, 174] on div "**********" at bounding box center [350, 133] width 700 height 368
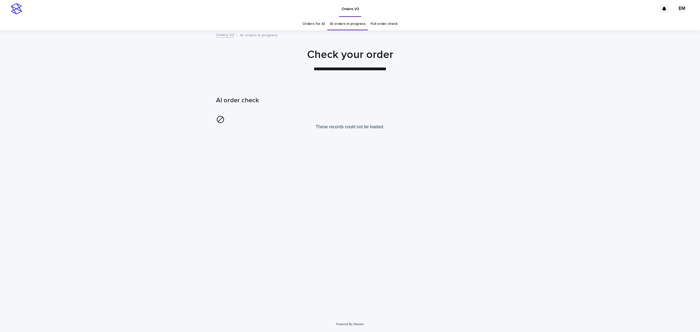
click at [452, 331] on html "**********" at bounding box center [350, 166] width 700 height 332
click at [209, 123] on div "Loading... Saving… Loading... Saving… AI order check These records could not be…" at bounding box center [350, 201] width 700 height 231
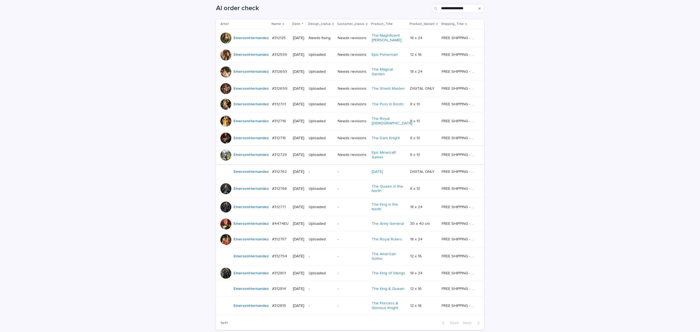
scroll to position [121, 0]
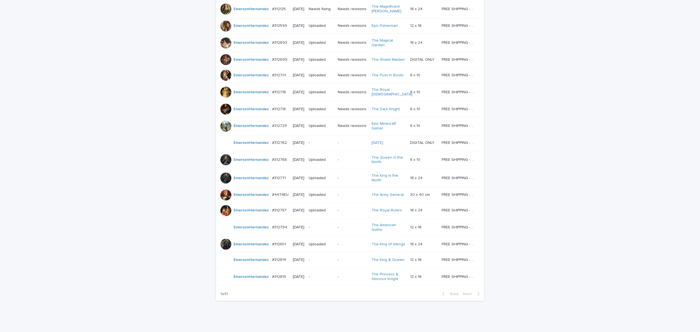
click at [322, 223] on div "-" at bounding box center [321, 227] width 25 height 9
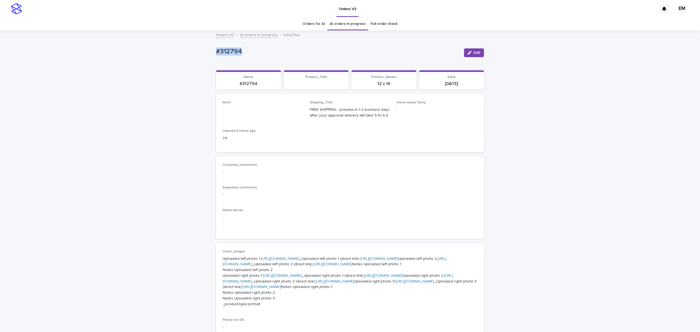
drag, startPoint x: 256, startPoint y: 58, endPoint x: 191, endPoint y: 55, distance: 65.7
click at [189, 55] on div "Loading... Saving… Loading... Saving… #312794 Edit #312794 Edit Sorry, there wa…" at bounding box center [350, 300] width 700 height 538
copy p "#312794"
click at [473, 52] on span "Edit" at bounding box center [476, 53] width 7 height 4
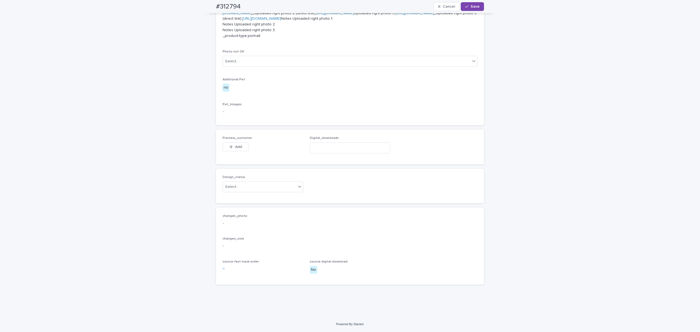
scroll to position [364, 0]
click at [234, 157] on div "Preview_customer This file cannot be opened Download File Add" at bounding box center [262, 146] width 81 height 21
click at [238, 151] on button "Add" at bounding box center [235, 146] width 26 height 9
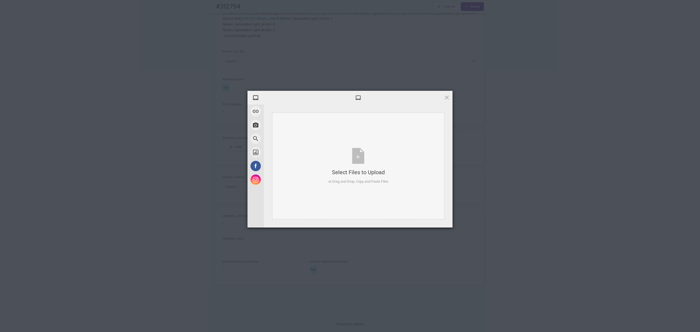
click at [343, 130] on div "Select Files to Upload or Drag and Drop, Copy and Paste Files" at bounding box center [358, 166] width 172 height 107
click at [437, 222] on span "Upload 1" at bounding box center [436, 220] width 28 height 10
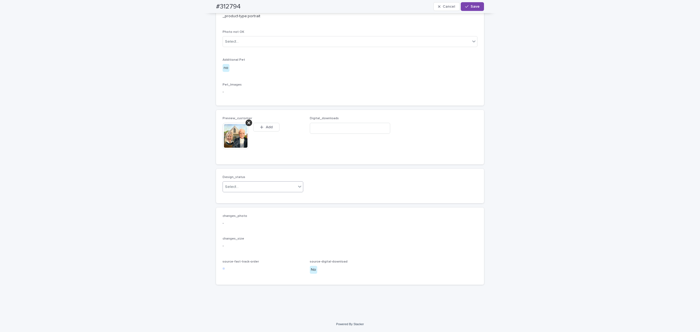
scroll to position [374, 0]
drag, startPoint x: 243, startPoint y: 241, endPoint x: 247, endPoint y: 249, distance: 9.3
click at [244, 203] on div "Design_status Select..." at bounding box center [350, 186] width 268 height 34
click at [245, 191] on div "Select..." at bounding box center [259, 186] width 73 height 9
click at [243, 265] on div "Uploaded" at bounding box center [260, 265] width 80 height 10
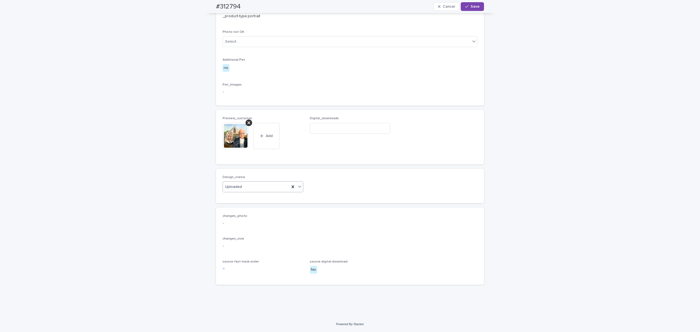
drag, startPoint x: 476, startPoint y: 4, endPoint x: 438, endPoint y: 0, distance: 38.0
click at [476, 5] on span "Save" at bounding box center [474, 7] width 9 height 4
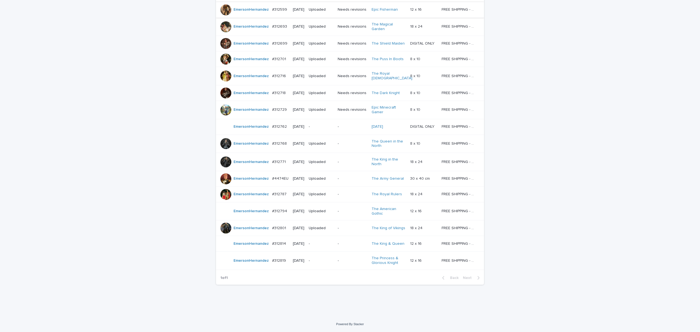
scroll to position [17, 0]
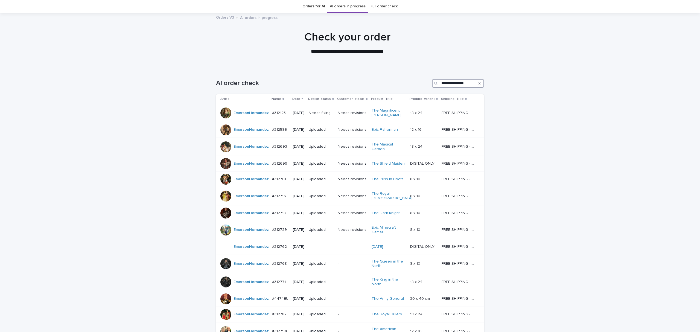
click at [453, 82] on input "**********" at bounding box center [458, 83] width 52 height 9
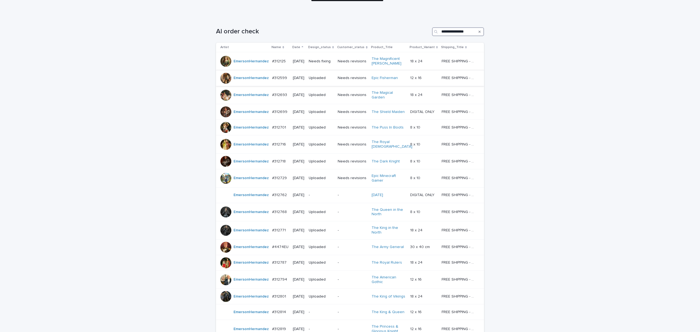
scroll to position [66, 0]
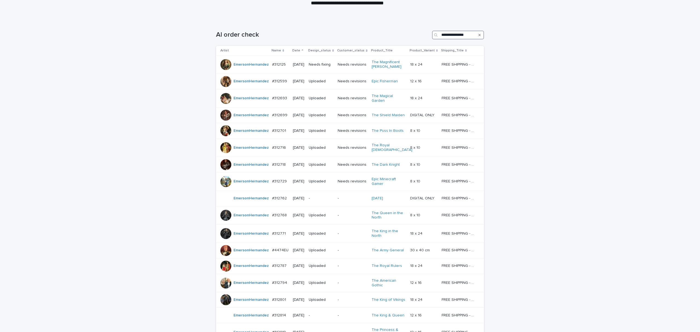
click at [462, 36] on input "**********" at bounding box center [458, 35] width 52 height 9
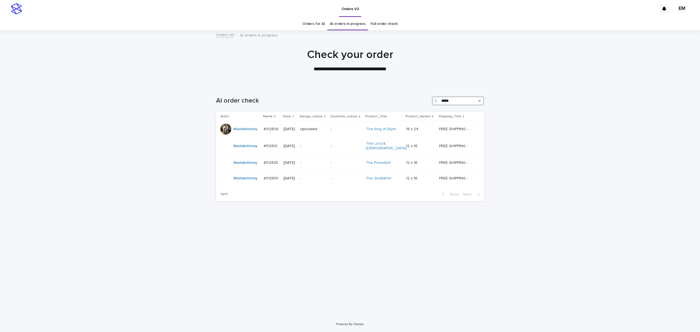
drag, startPoint x: 458, startPoint y: 100, endPoint x: 427, endPoint y: 103, distance: 31.6
click at [427, 103] on div "AI order check *****" at bounding box center [350, 100] width 268 height 9
type input "****"
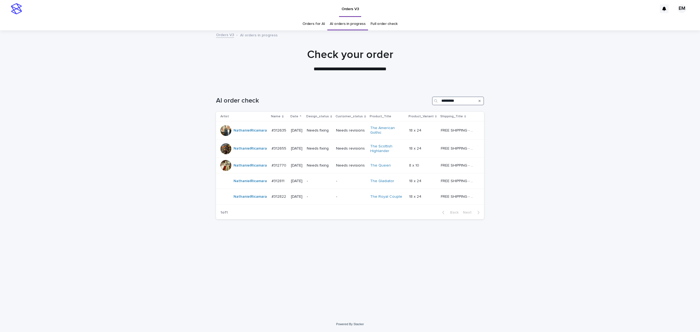
type input "*********"
click at [480, 102] on icon "Search" at bounding box center [479, 100] width 2 height 3
click at [480, 101] on input "*********" at bounding box center [458, 100] width 52 height 9
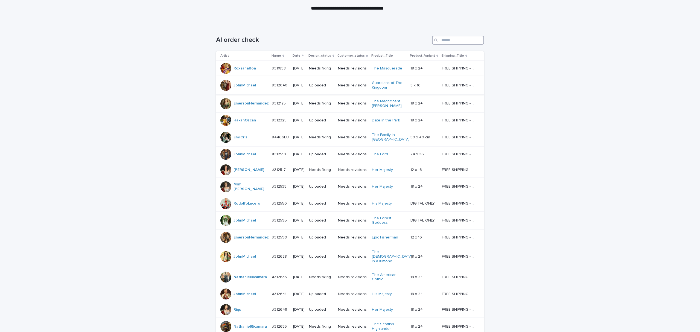
scroll to position [73, 0]
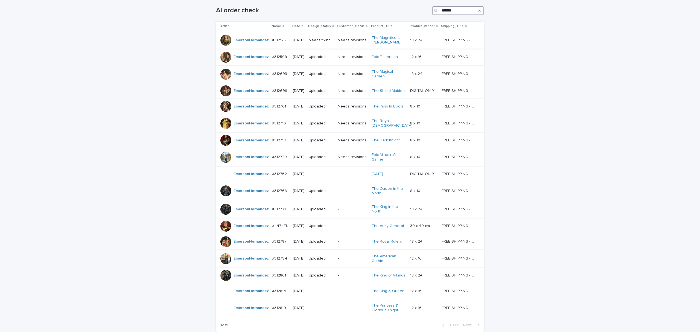
scroll to position [48, 0]
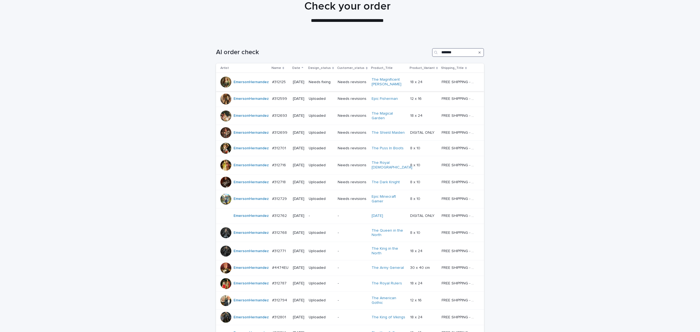
type input "*******"
click at [301, 80] on p "[DATE]" at bounding box center [298, 82] width 11 height 5
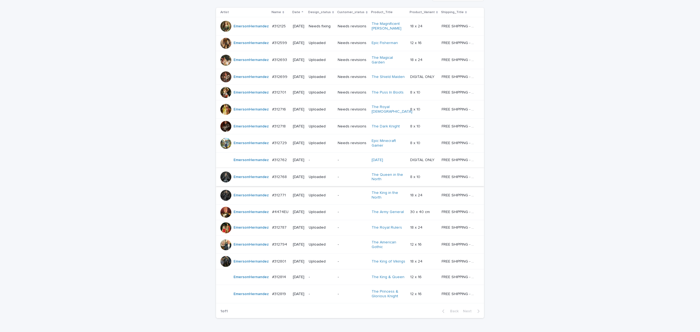
scroll to position [115, 0]
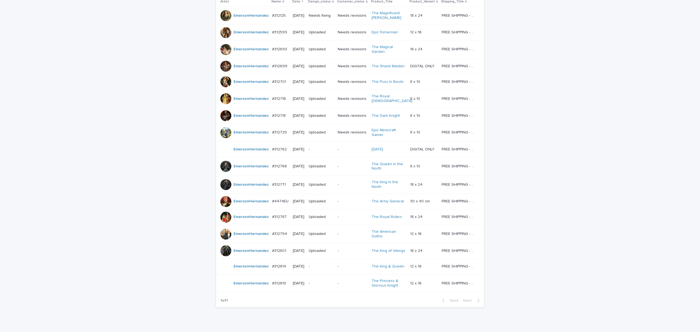
click at [329, 148] on p "-" at bounding box center [321, 149] width 25 height 5
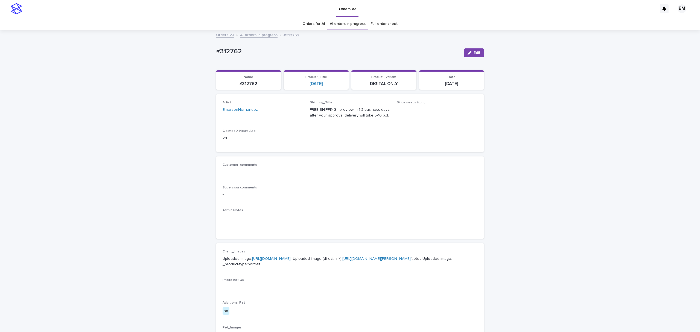
click at [276, 258] on link "[URL][DOMAIN_NAME]" at bounding box center [271, 259] width 39 height 4
